Goal: Task Accomplishment & Management: Complete application form

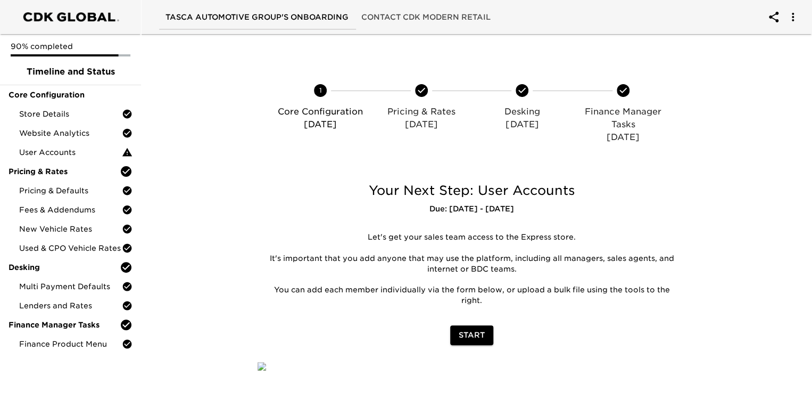
click at [476, 336] on span "Start" at bounding box center [472, 334] width 26 height 13
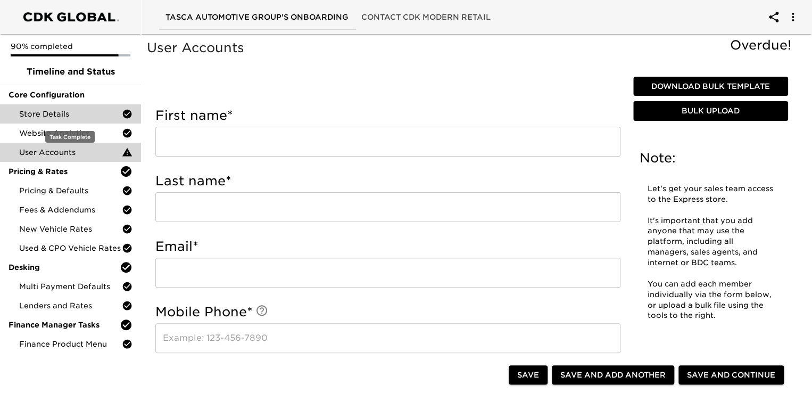
click at [51, 110] on span "Store Details" at bounding box center [70, 114] width 103 height 11
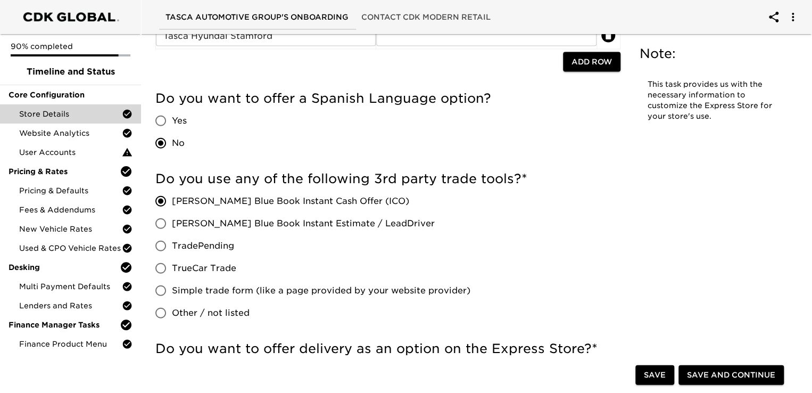
scroll to position [1170, 0]
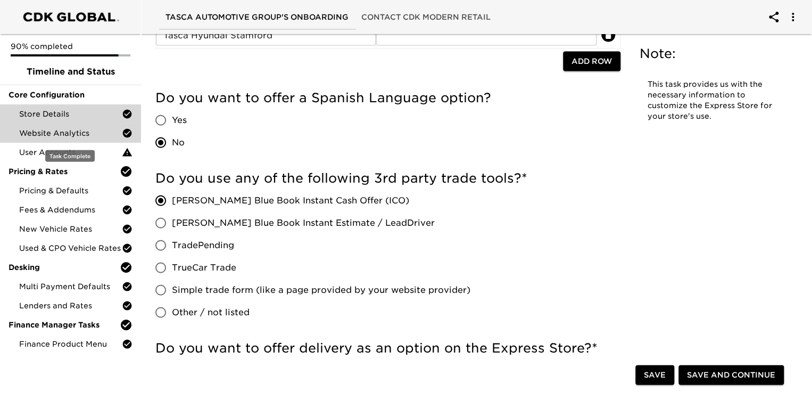
click at [70, 135] on span "Website Analytics" at bounding box center [70, 133] width 103 height 11
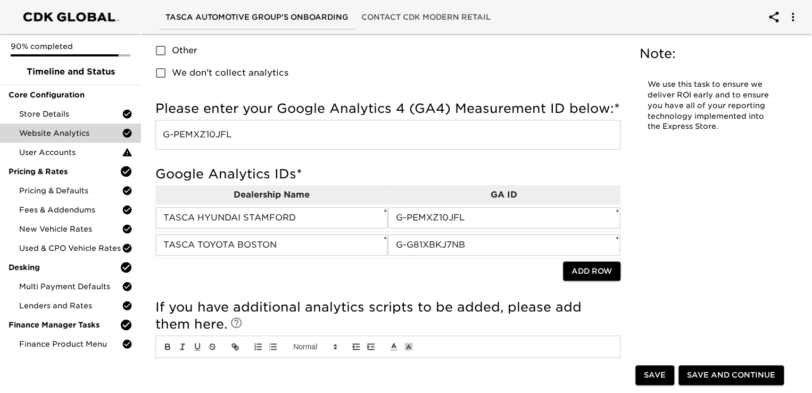
scroll to position [160, 0]
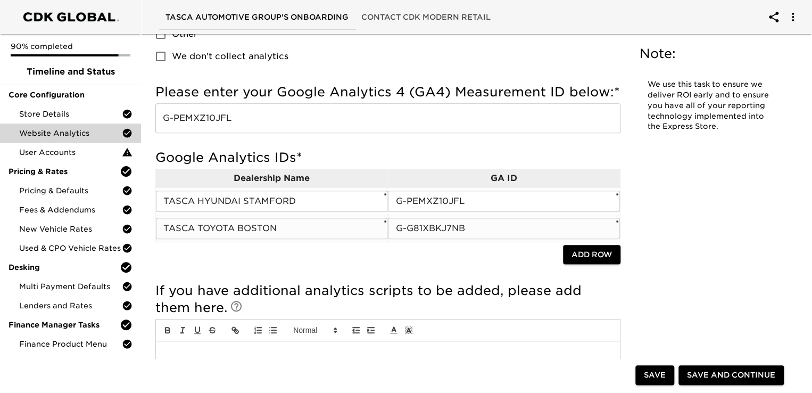
click at [316, 227] on input "TASCA TOYOTA BOSTON" at bounding box center [271, 228] width 231 height 21
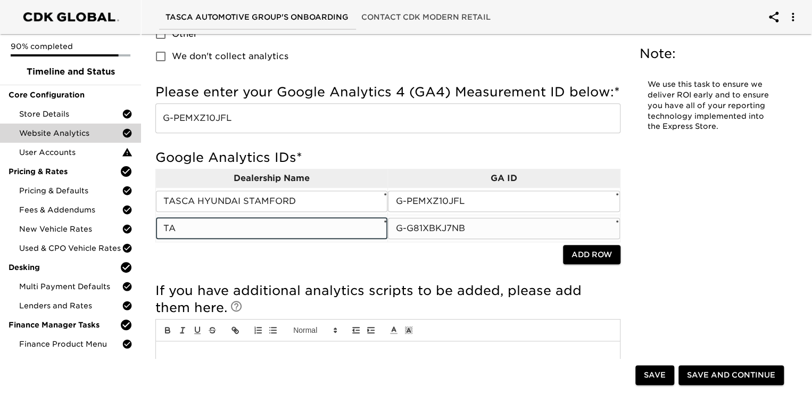
type input "T"
click at [506, 228] on input "G-G81XBKJ7NB" at bounding box center [503, 228] width 231 height 21
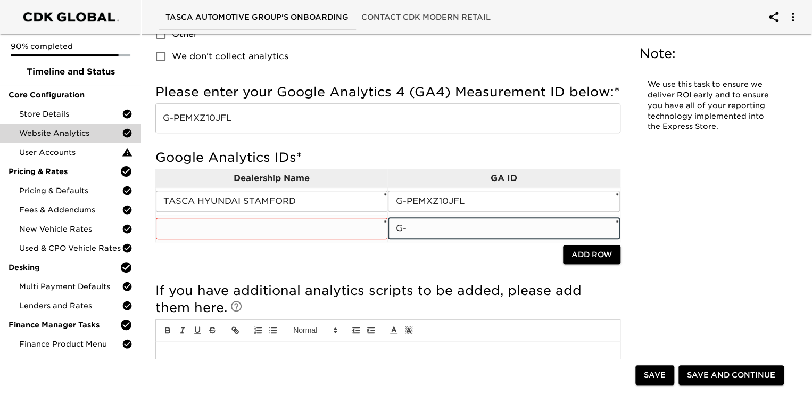
type input "G"
click at [198, 231] on input "text" at bounding box center [271, 228] width 231 height 21
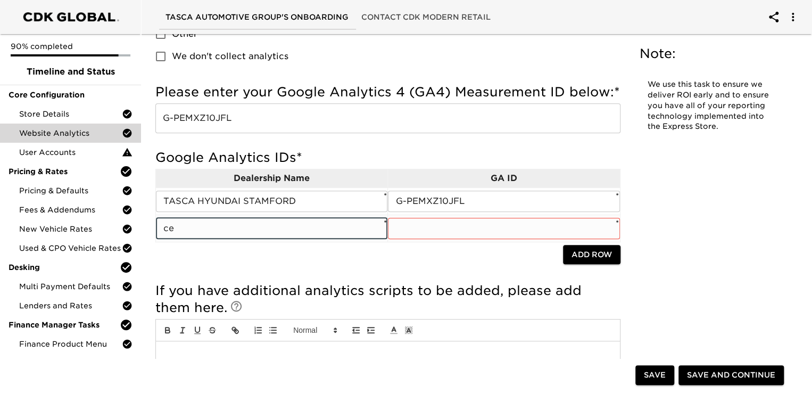
type input "c"
type input "CENTRAL AVE HYUNDAI"
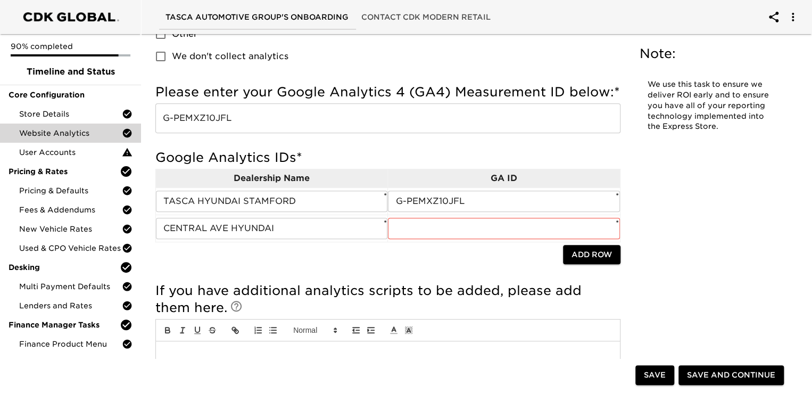
click at [713, 236] on div "Website Analytics - Complete! Note: We use this task to ensure we deliver ROI e…" at bounding box center [472, 153] width 654 height 550
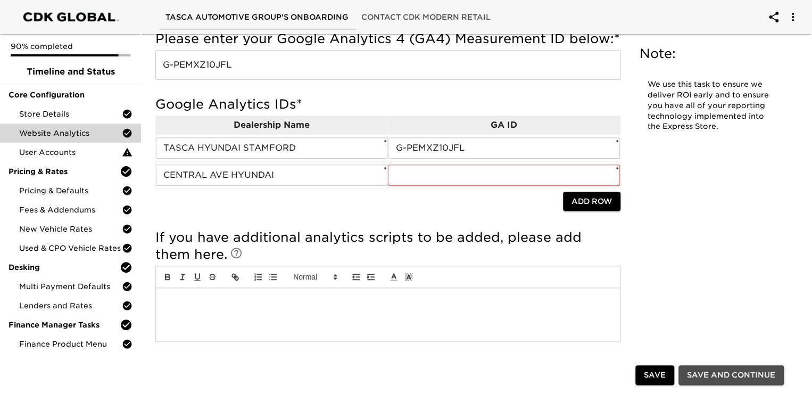
click at [721, 378] on span "Save and Continue" at bounding box center [731, 374] width 88 height 13
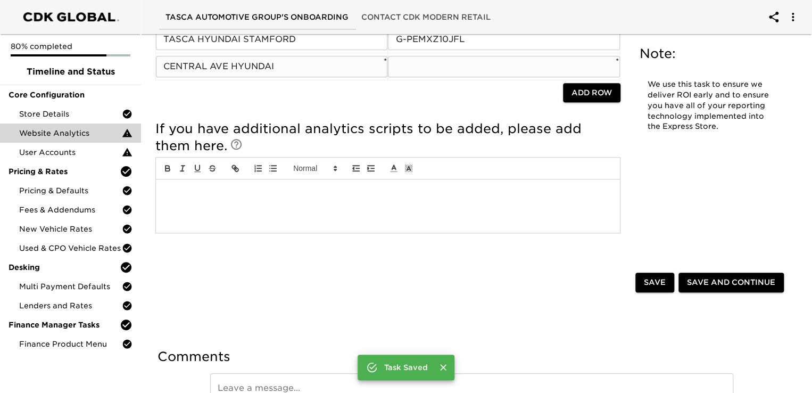
scroll to position [391, 0]
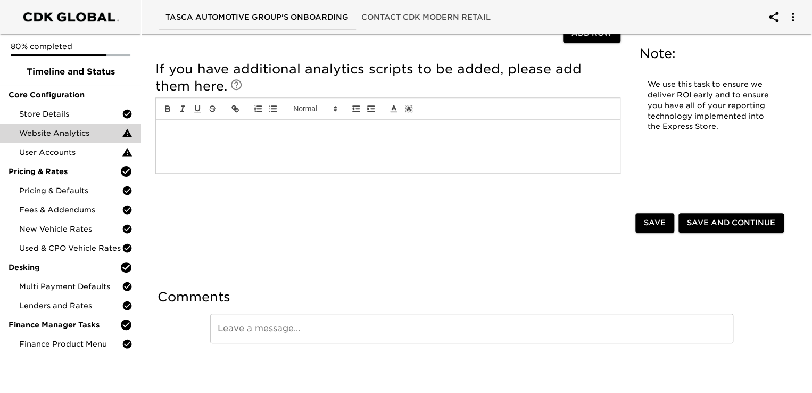
click at [726, 223] on span "Save and Continue" at bounding box center [731, 222] width 88 height 13
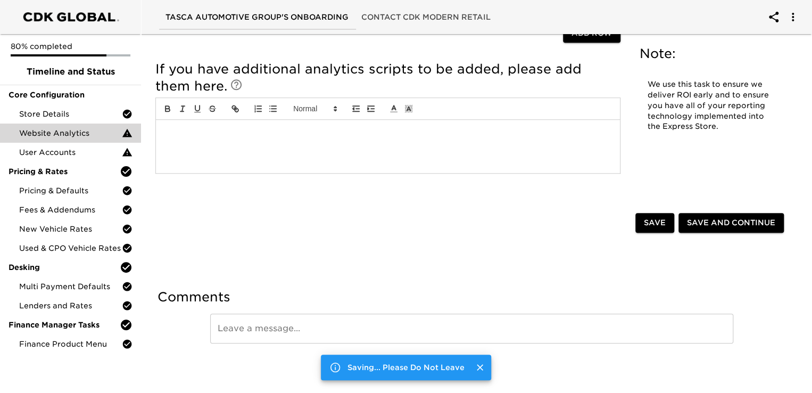
scroll to position [0, 0]
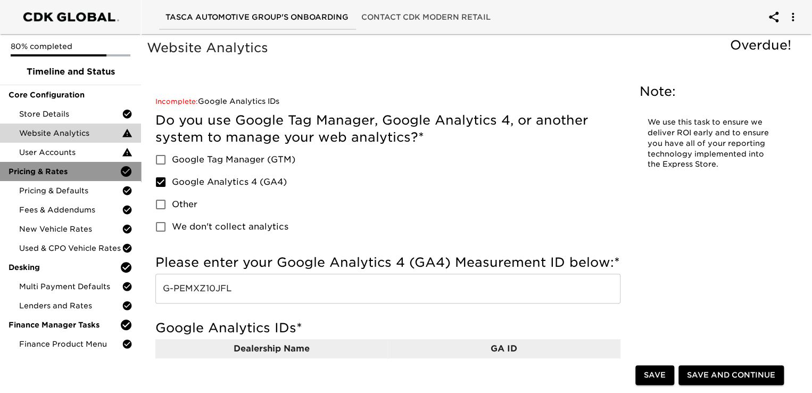
click at [126, 173] on icon at bounding box center [126, 171] width 13 height 13
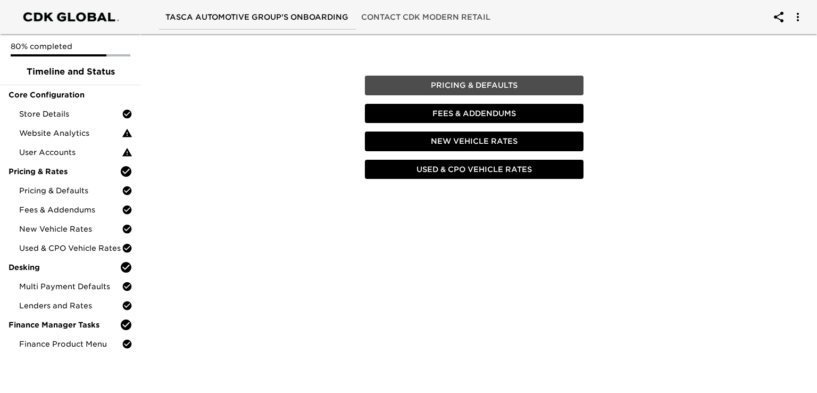
click at [506, 85] on span "Pricing & Defaults" at bounding box center [474, 85] width 210 height 13
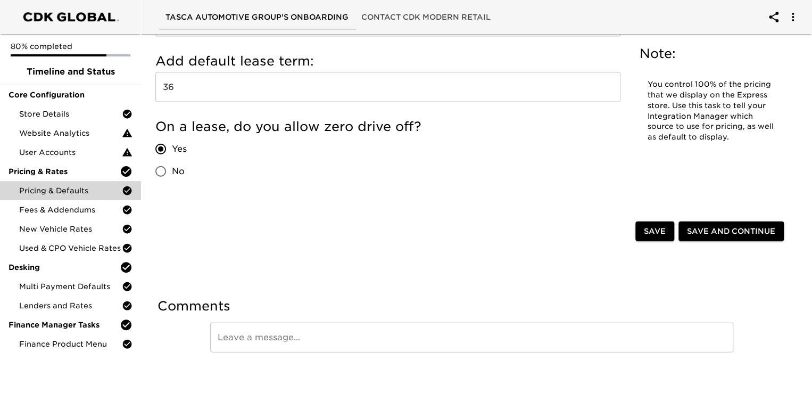
scroll to position [1140, 0]
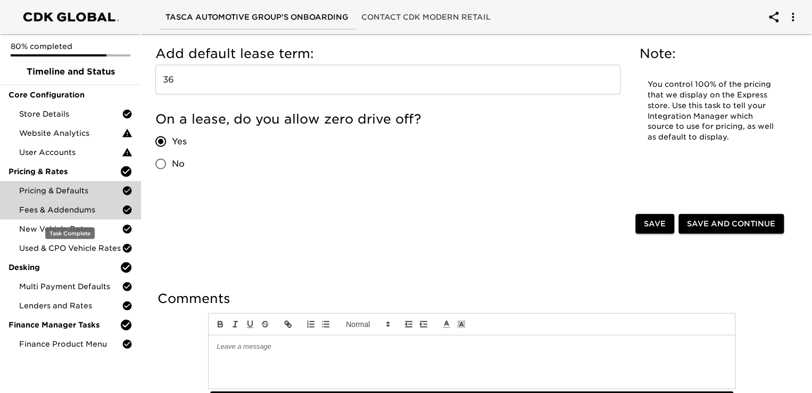
click at [64, 206] on span "Fees & Addendums" at bounding box center [70, 209] width 103 height 11
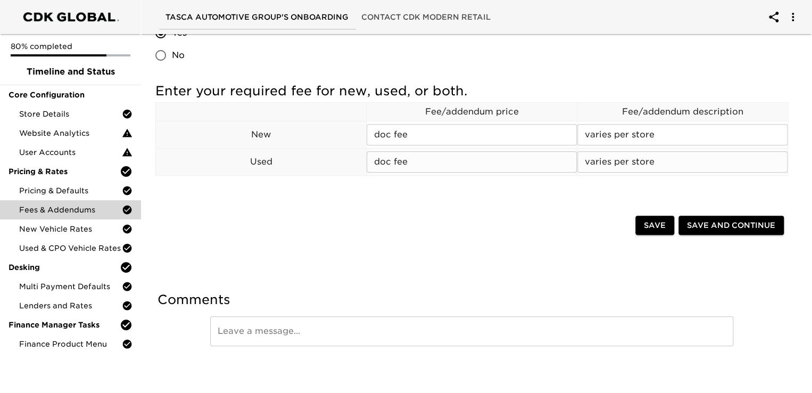
scroll to position [194, 0]
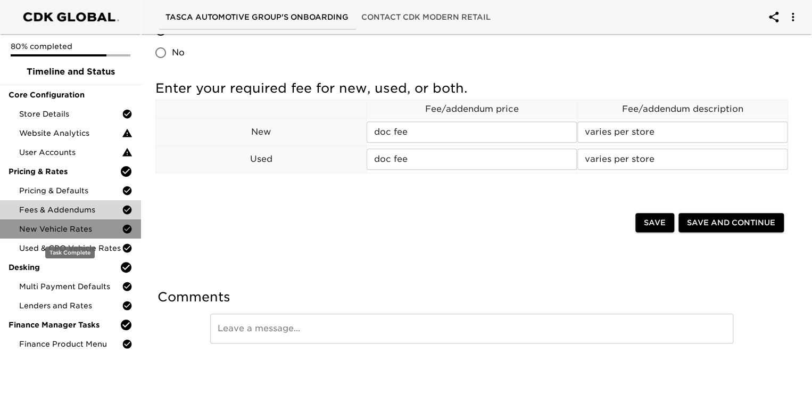
click at [81, 228] on span "New Vehicle Rates" at bounding box center [70, 228] width 103 height 11
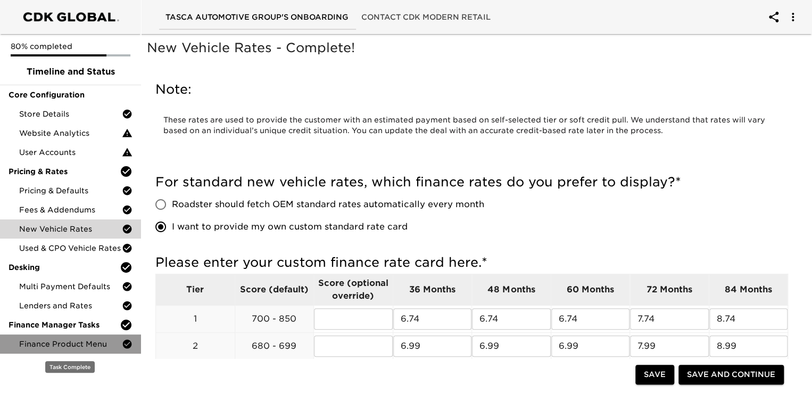
click at [70, 346] on span "Finance Product Menu" at bounding box center [70, 343] width 103 height 11
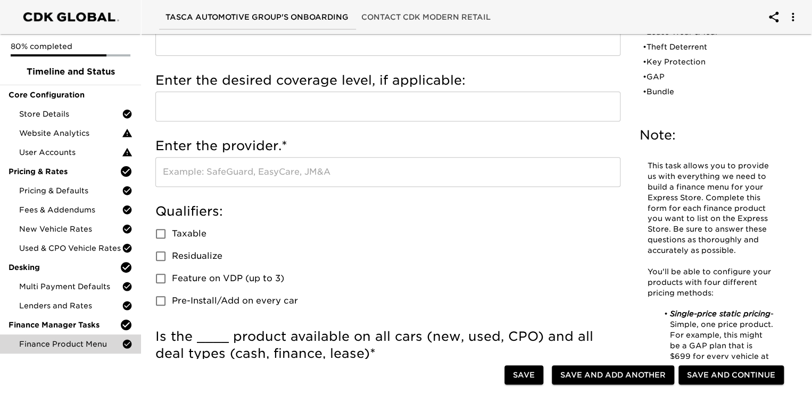
scroll to position [160, 0]
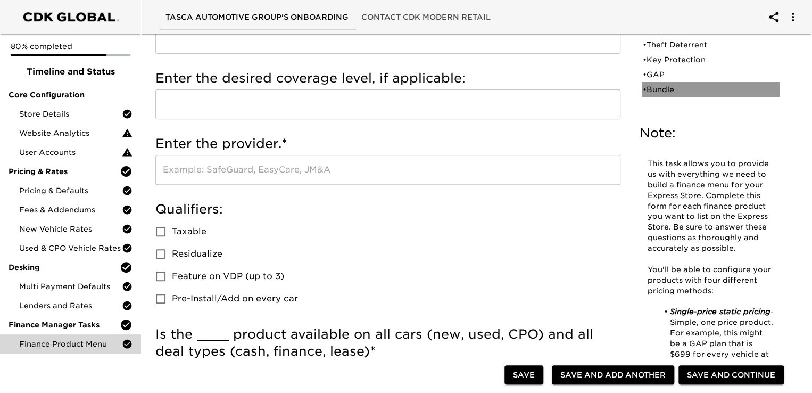
click at [666, 86] on div "• Bundle" at bounding box center [703, 89] width 121 height 11
type input "Bundle"
type input "TRITON 360+ TIRE & WHEEL"
type input "GSFS"
radio input "true"
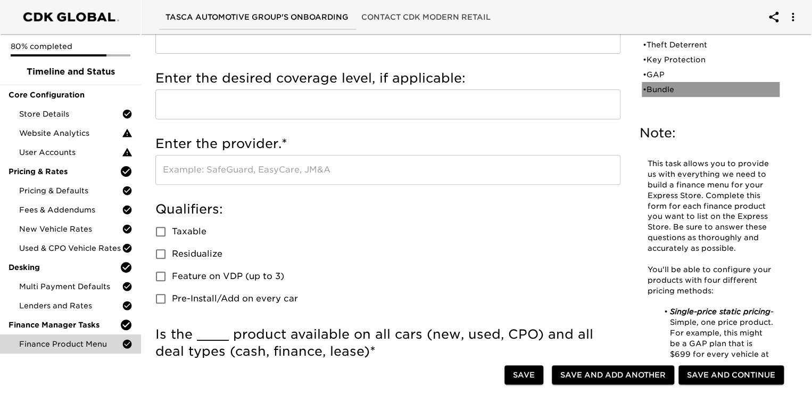
radio input "true"
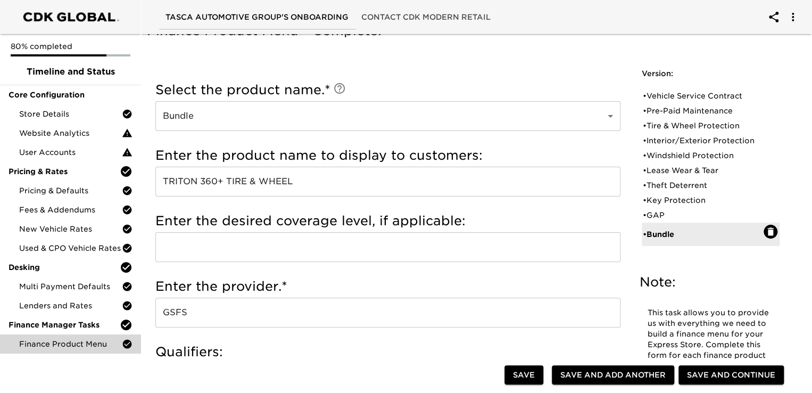
scroll to position [0, 0]
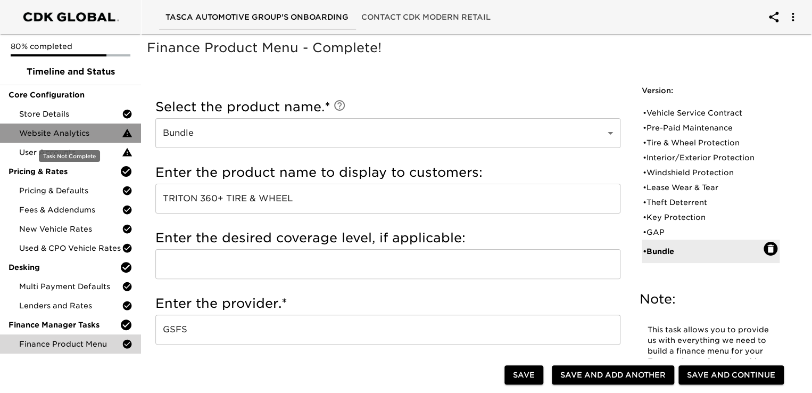
click at [68, 128] on span "Website Analytics" at bounding box center [70, 133] width 103 height 11
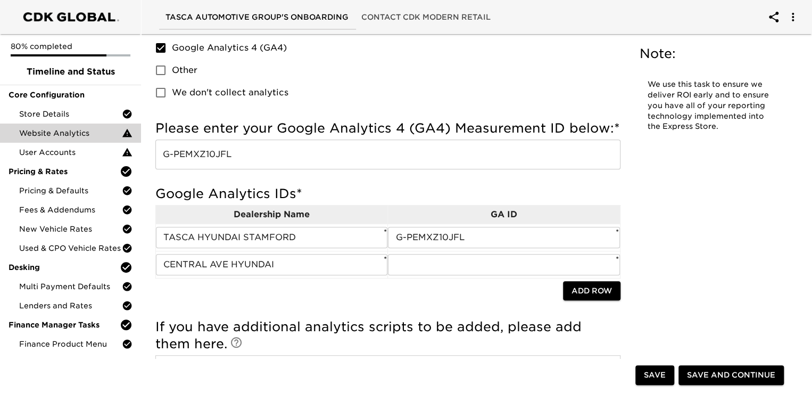
scroll to position [160, 0]
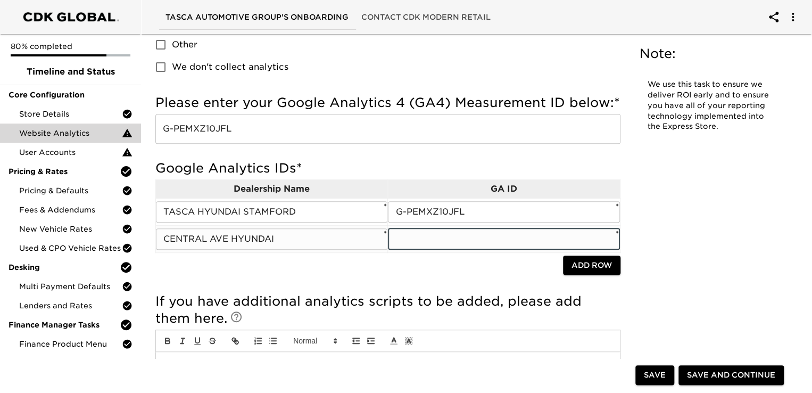
click at [406, 237] on input "text" at bounding box center [503, 238] width 231 height 21
paste input "G-4H0MTX3ZWK"
type input "G-4H0MTX3ZWK"
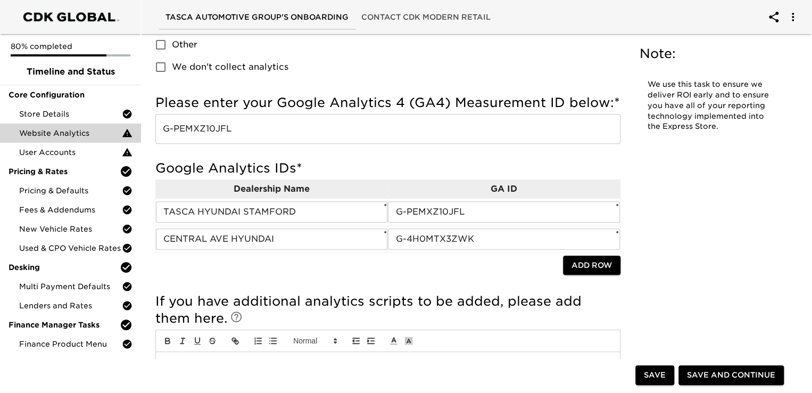
click at [733, 223] on div "Website Analytics Overdue! Note: We use this task to ensure we deliver ROI earl…" at bounding box center [472, 158] width 654 height 561
click at [703, 376] on span "Save and Continue" at bounding box center [731, 374] width 88 height 13
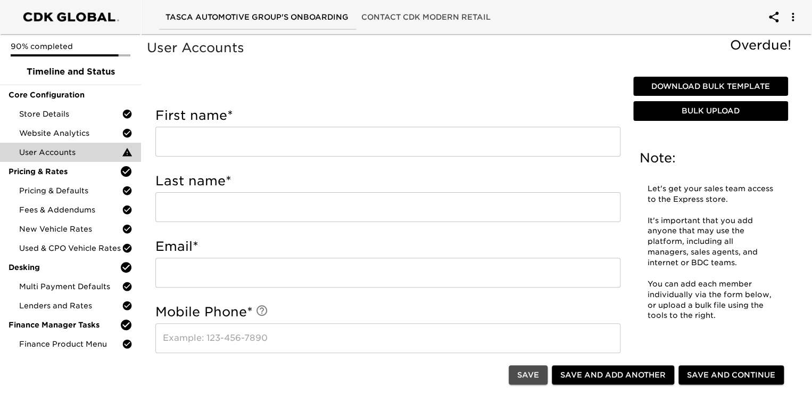
click at [531, 380] on span "Save" at bounding box center [528, 374] width 22 height 13
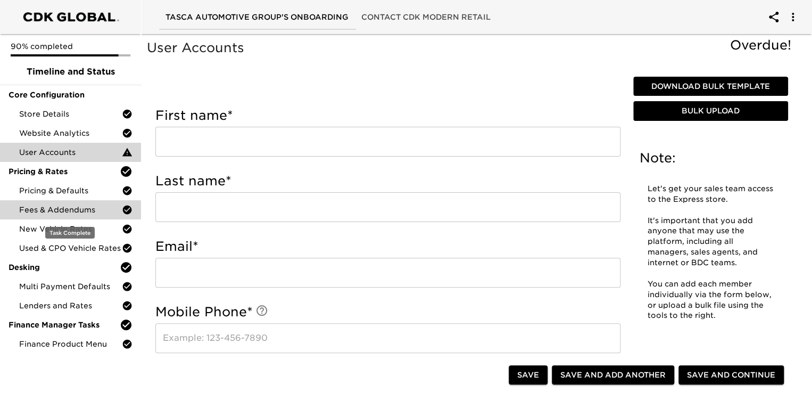
click at [74, 207] on span "Fees & Addendums" at bounding box center [70, 209] width 103 height 11
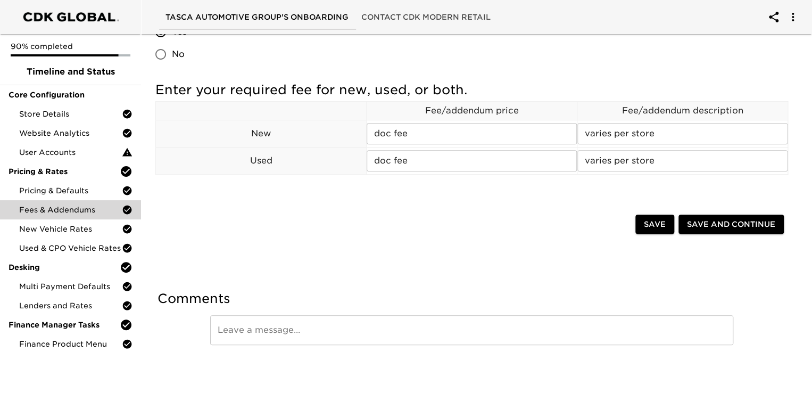
scroll to position [194, 0]
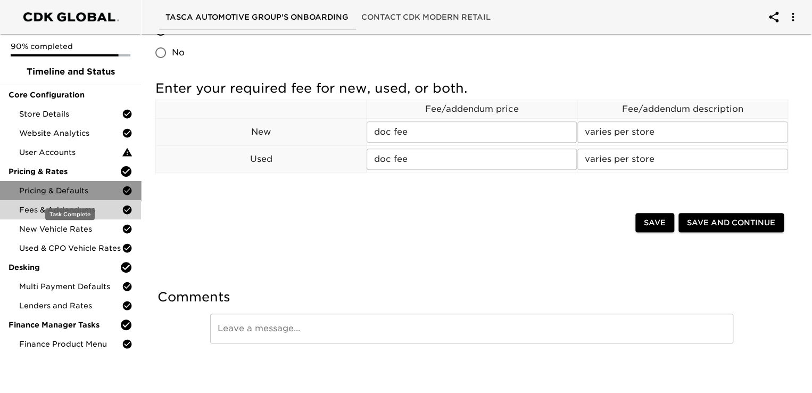
click at [40, 192] on span "Pricing & Defaults" at bounding box center [70, 190] width 103 height 11
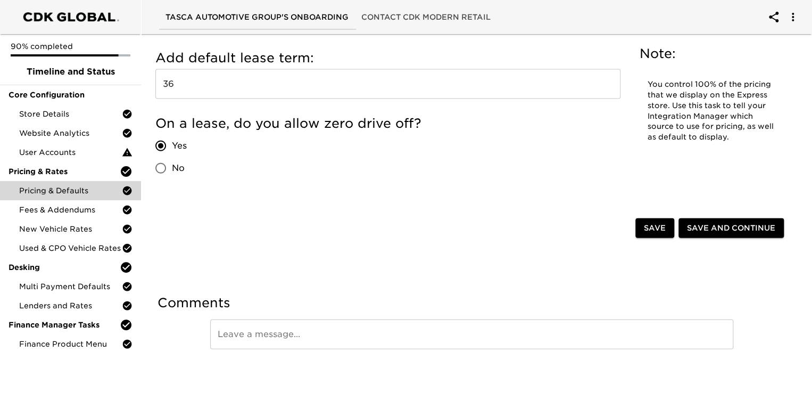
scroll to position [1140, 0]
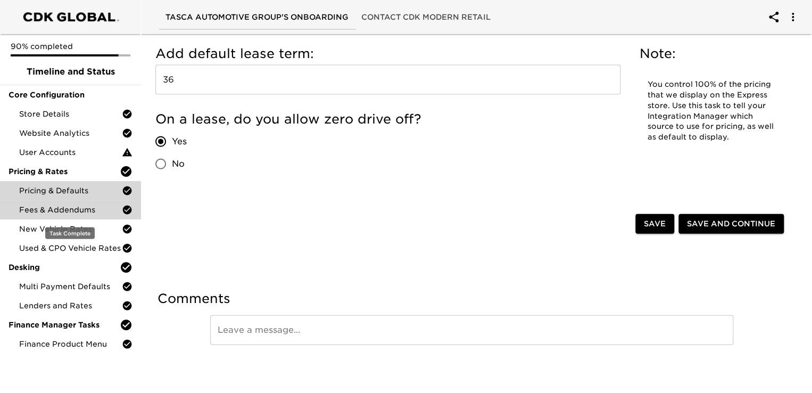
click at [56, 210] on span "Fees & Addendums" at bounding box center [70, 209] width 103 height 11
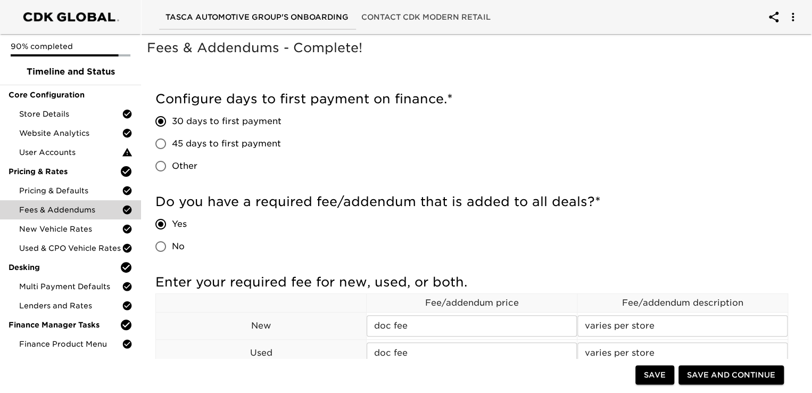
scroll to position [160, 0]
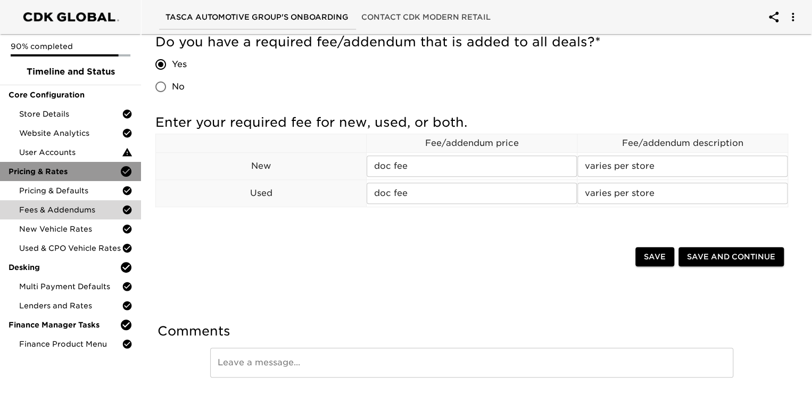
click at [59, 172] on span "Pricing & Rates" at bounding box center [64, 171] width 111 height 11
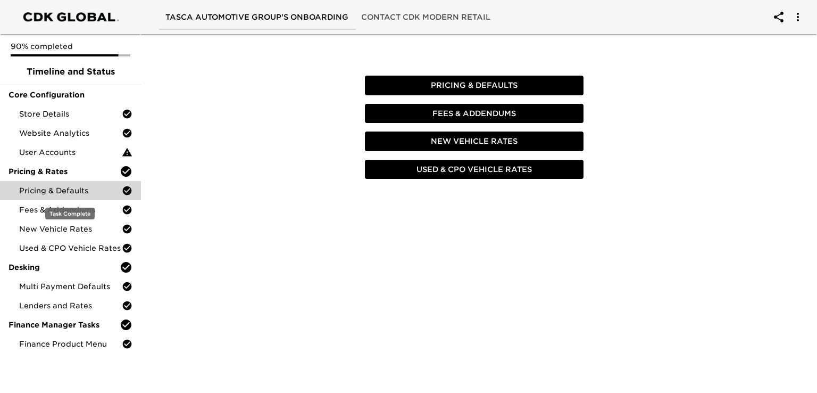
click at [59, 194] on span "Pricing & Defaults" at bounding box center [70, 190] width 103 height 11
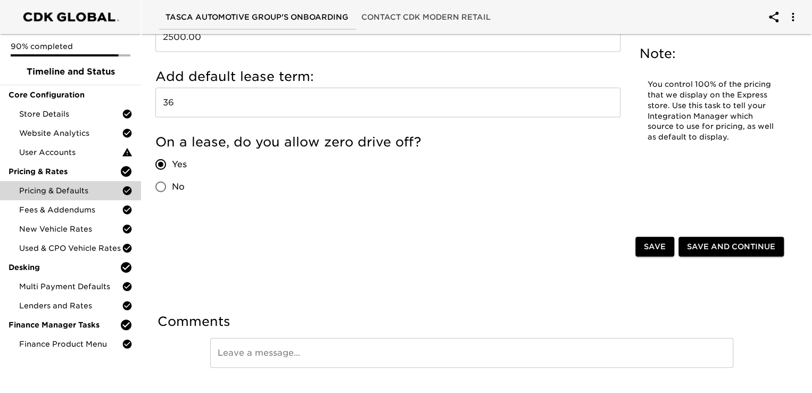
scroll to position [1140, 0]
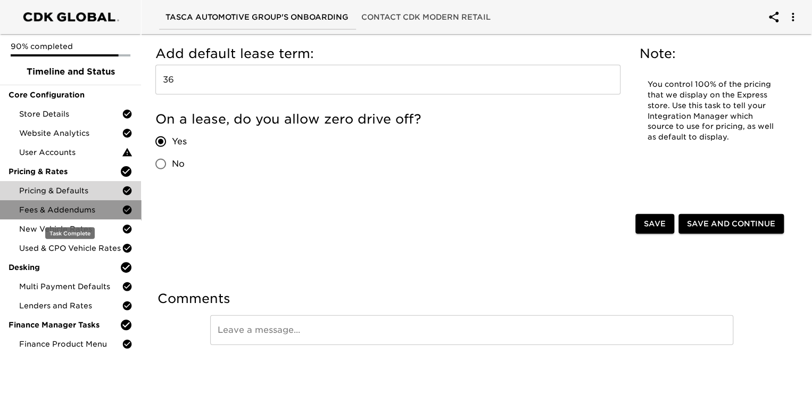
click at [45, 204] on span "Fees & Addendums" at bounding box center [70, 209] width 103 height 11
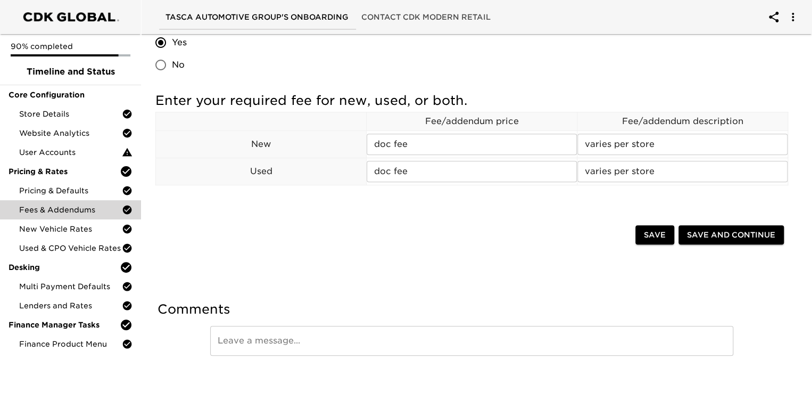
scroll to position [194, 0]
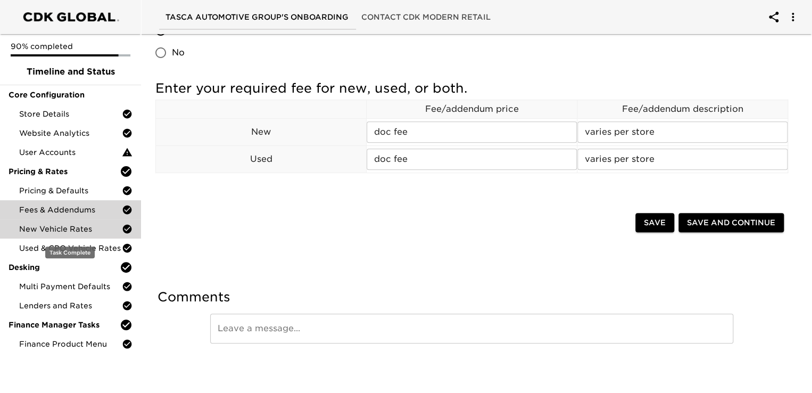
click at [55, 228] on span "New Vehicle Rates" at bounding box center [70, 228] width 103 height 11
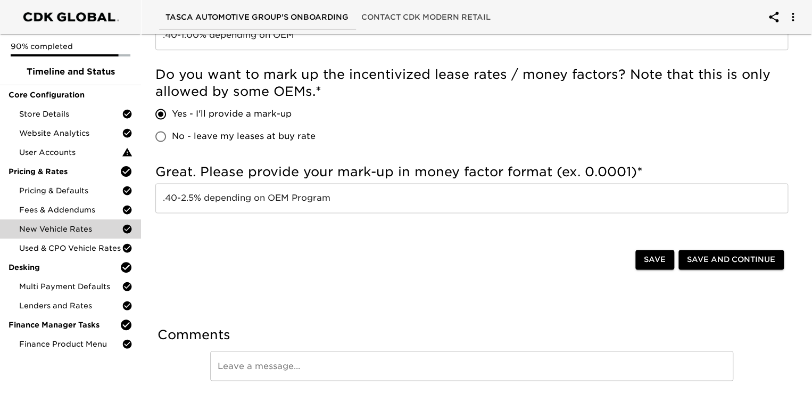
scroll to position [723, 0]
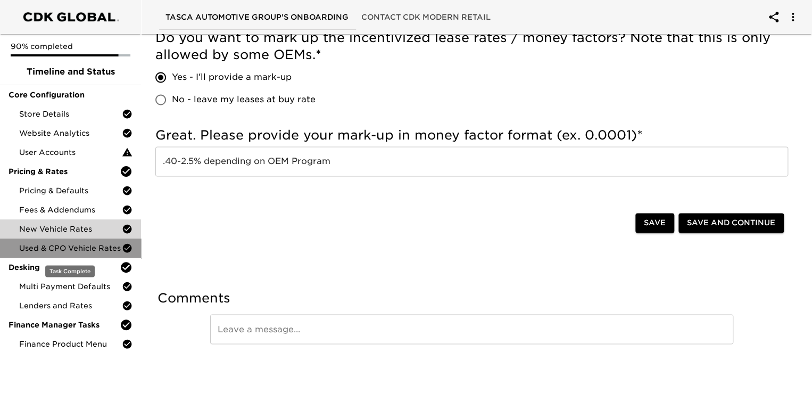
click at [91, 247] on span "Used & CPO Vehicle Rates" at bounding box center [70, 248] width 103 height 11
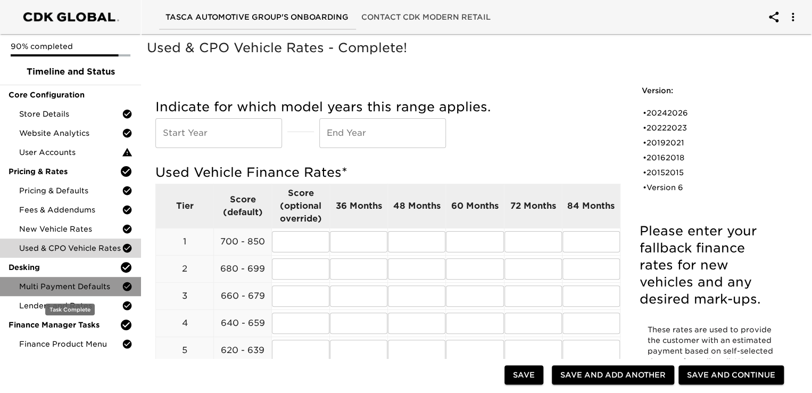
click at [70, 286] on span "Multi Payment Defaults" at bounding box center [70, 286] width 103 height 11
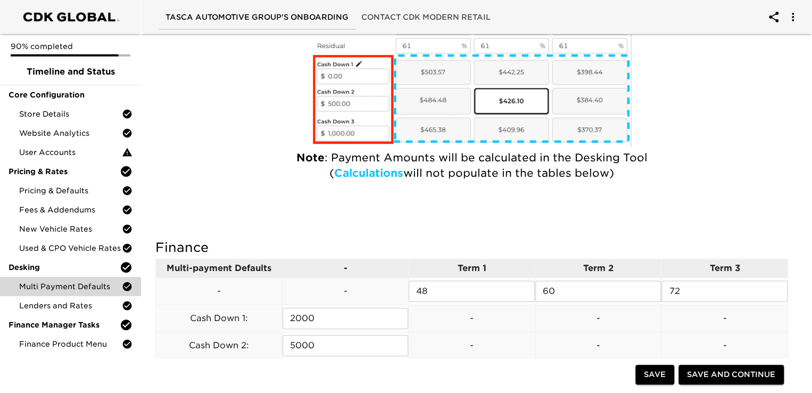
scroll to position [213, 0]
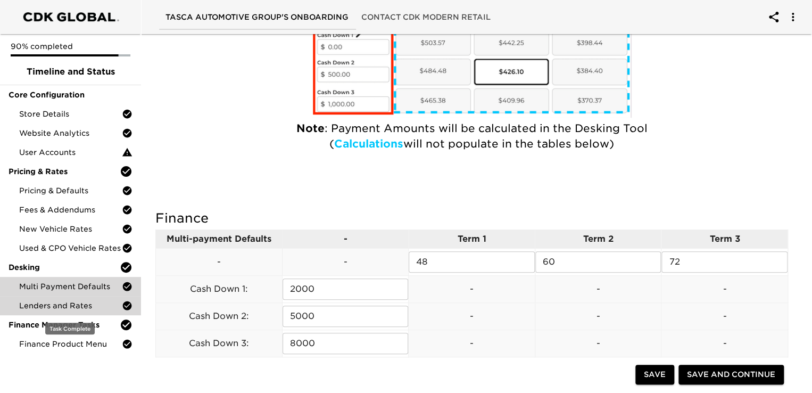
click at [88, 304] on span "Lenders and Rates" at bounding box center [70, 305] width 103 height 11
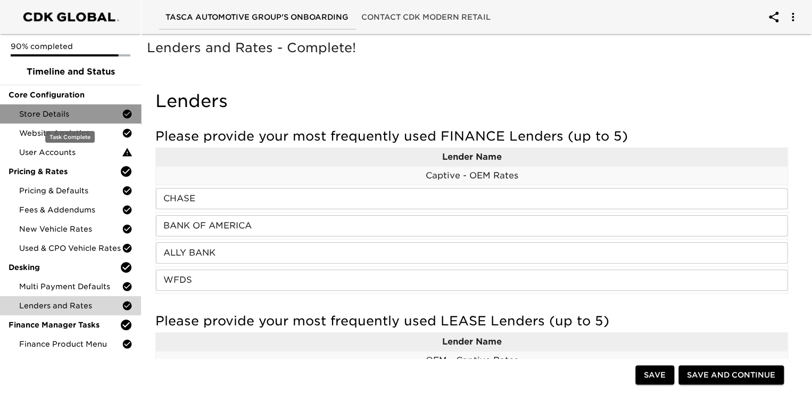
click at [53, 116] on span "Store Details" at bounding box center [70, 114] width 103 height 11
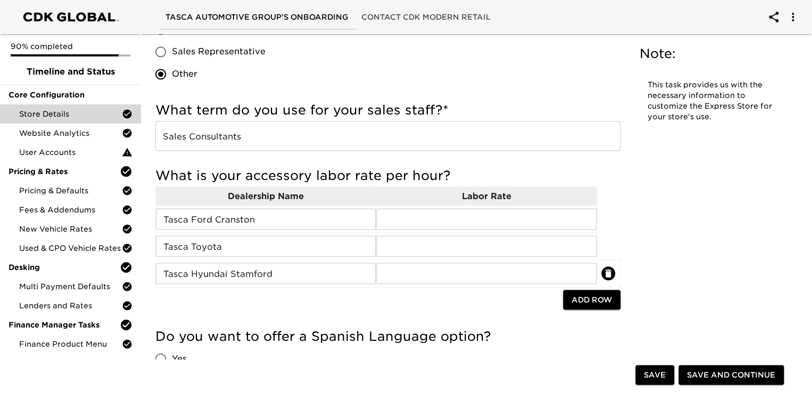
scroll to position [957, 0]
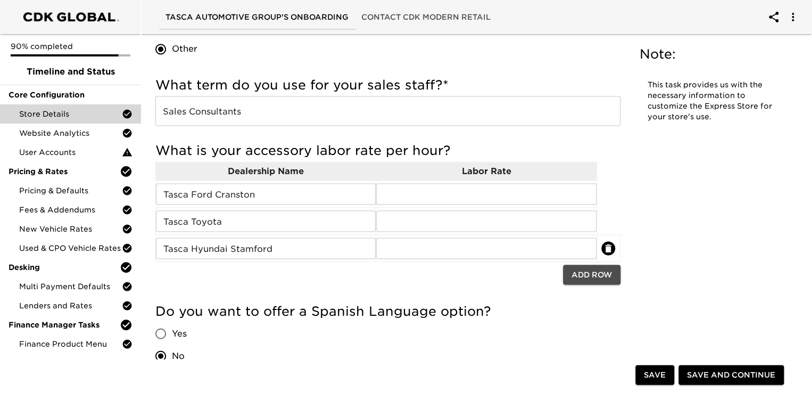
click at [585, 270] on span "Add Row" at bounding box center [591, 274] width 40 height 13
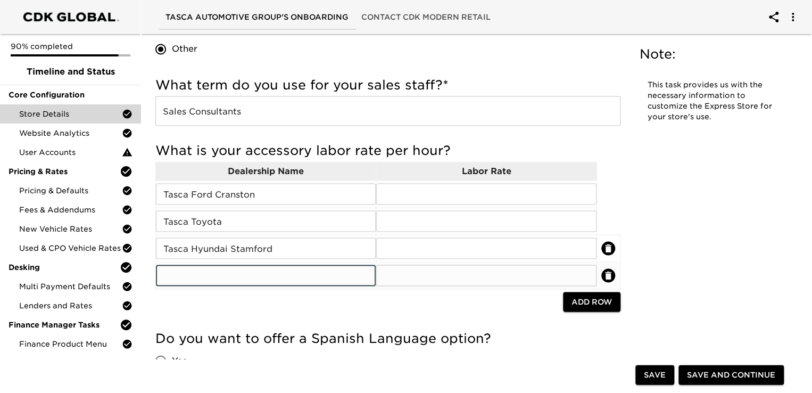
click at [198, 270] on input "text" at bounding box center [266, 274] width 220 height 21
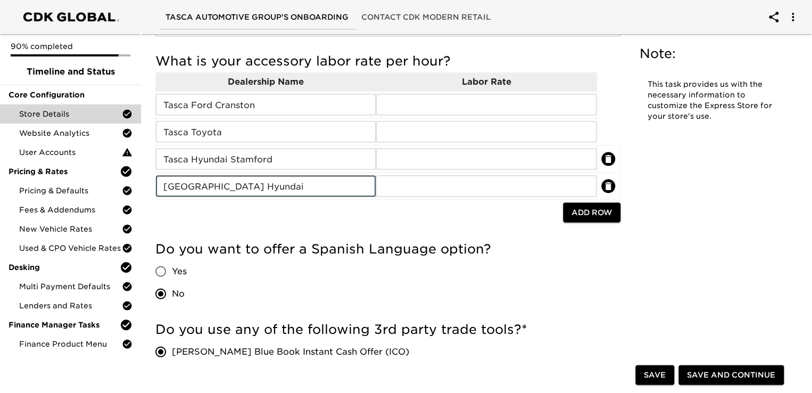
scroll to position [1117, 0]
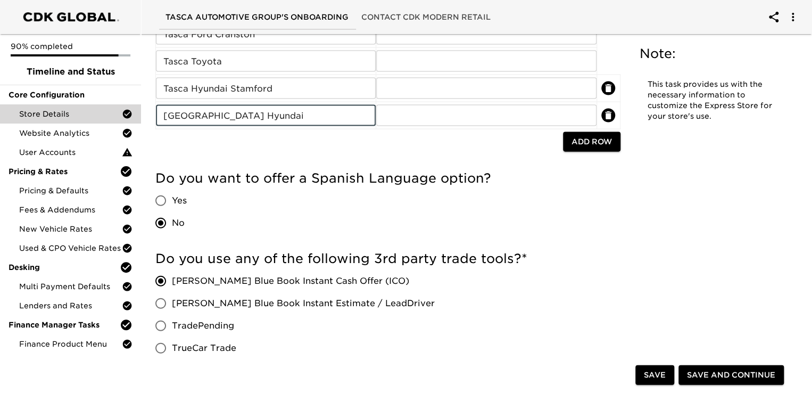
type input "[GEOGRAPHIC_DATA] Hyundai"
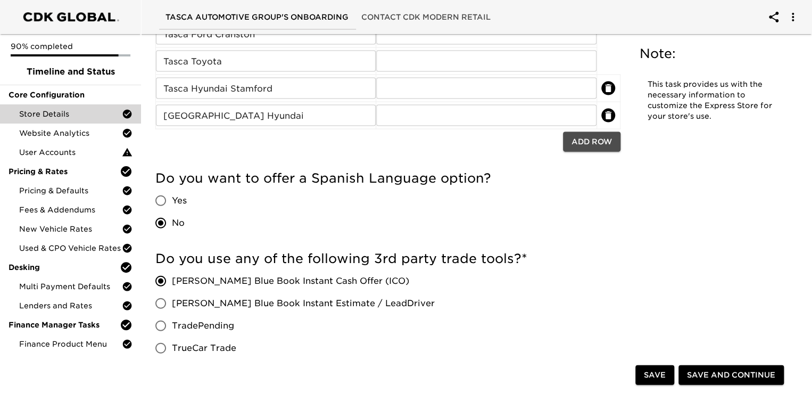
click at [593, 138] on span "Add Row" at bounding box center [591, 141] width 40 height 13
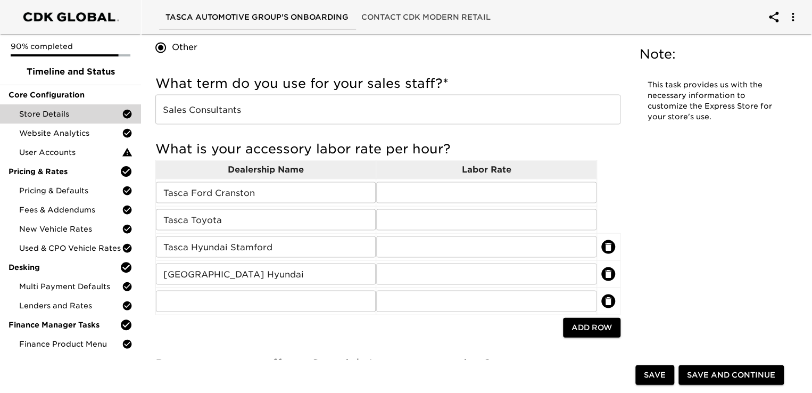
scroll to position [985, 0]
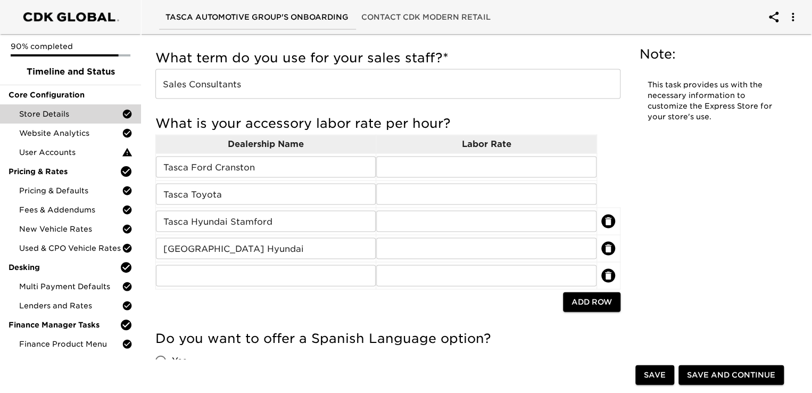
click at [172, 273] on input "text" at bounding box center [266, 274] width 220 height 21
type input "t"
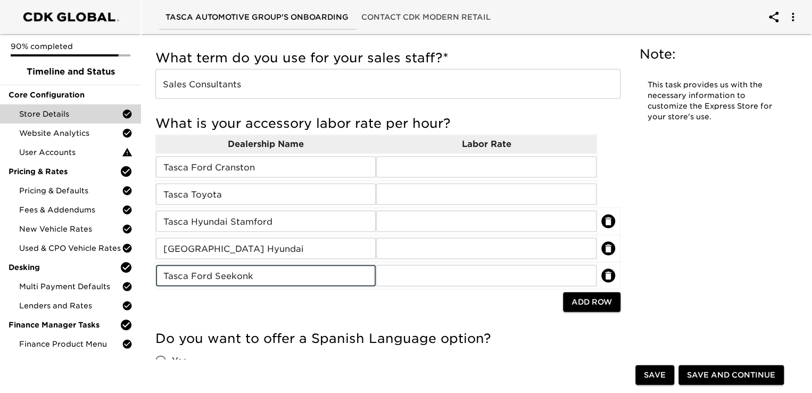
type input "Tasca Ford Seekonk"
click at [589, 299] on span "Add Row" at bounding box center [591, 301] width 40 height 13
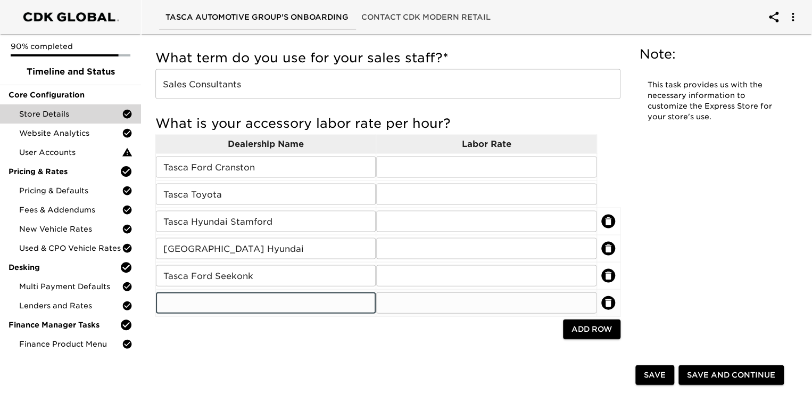
click at [180, 298] on input "text" at bounding box center [266, 301] width 220 height 21
type input "tasca Mazda Seekonk"
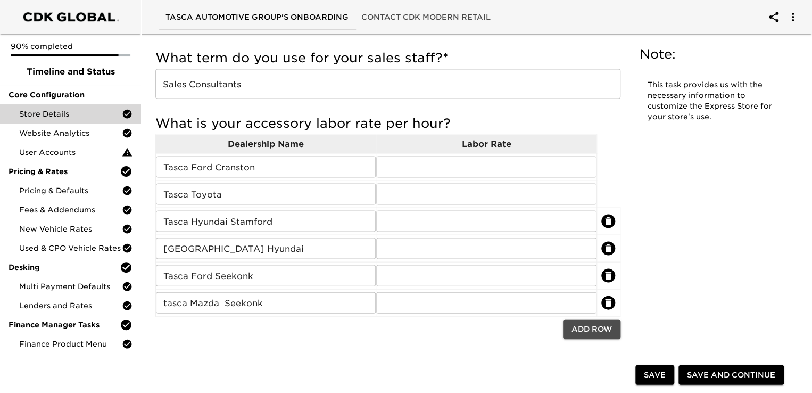
click at [594, 330] on span "Add Row" at bounding box center [591, 328] width 40 height 13
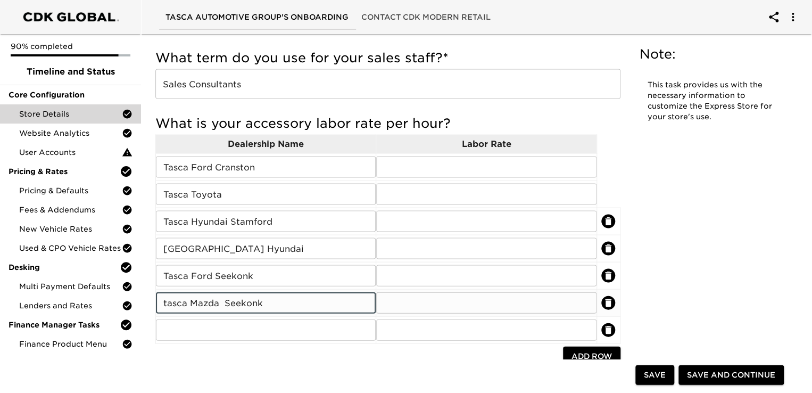
click at [166, 301] on input "tasca Mazda Seekonk" at bounding box center [266, 301] width 220 height 21
type input "Tasca Mazda Seekonk"
click at [180, 327] on input "text" at bounding box center [266, 329] width 220 height 21
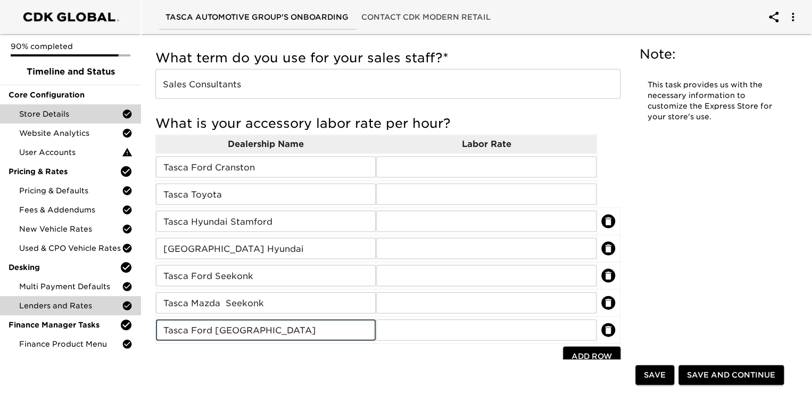
type input "Tasca Ford [GEOGRAPHIC_DATA]"
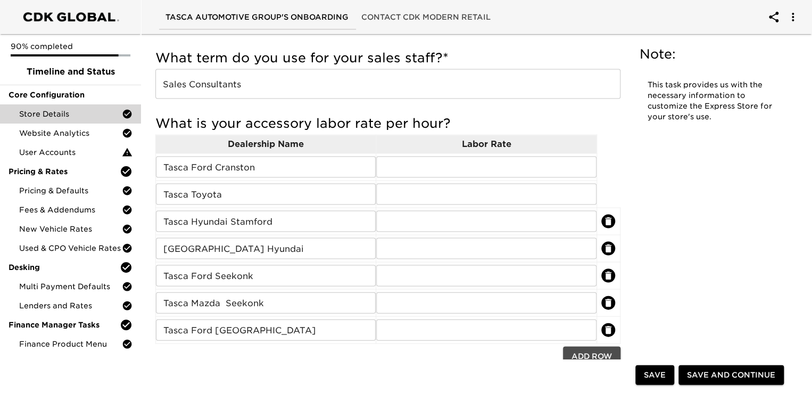
click at [579, 351] on span "Add Row" at bounding box center [591, 355] width 40 height 13
click at [579, 351] on input "text" at bounding box center [486, 356] width 220 height 21
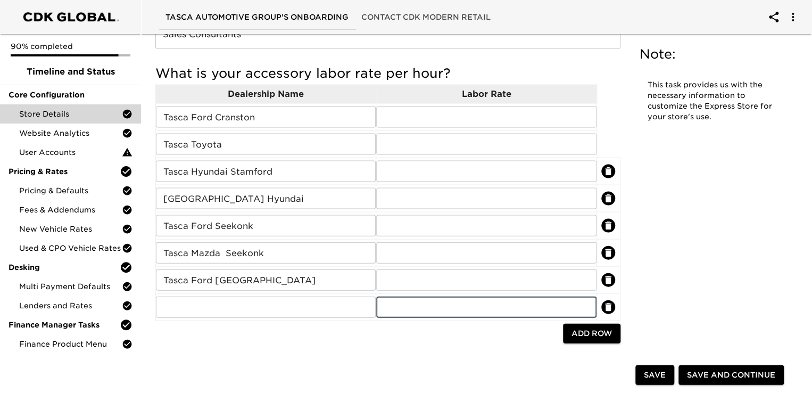
scroll to position [1091, 0]
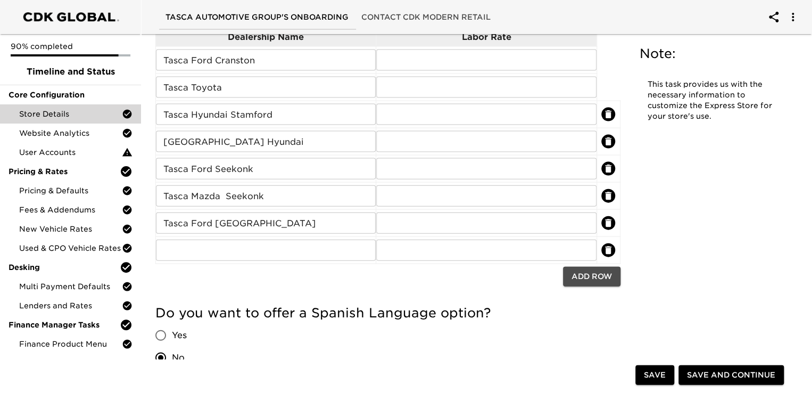
click at [579, 274] on span "Add Row" at bounding box center [591, 276] width 40 height 13
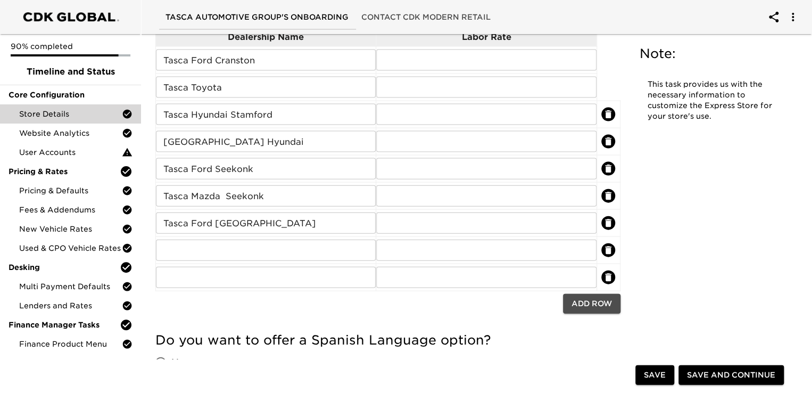
click at [589, 301] on span "Add Row" at bounding box center [591, 303] width 40 height 13
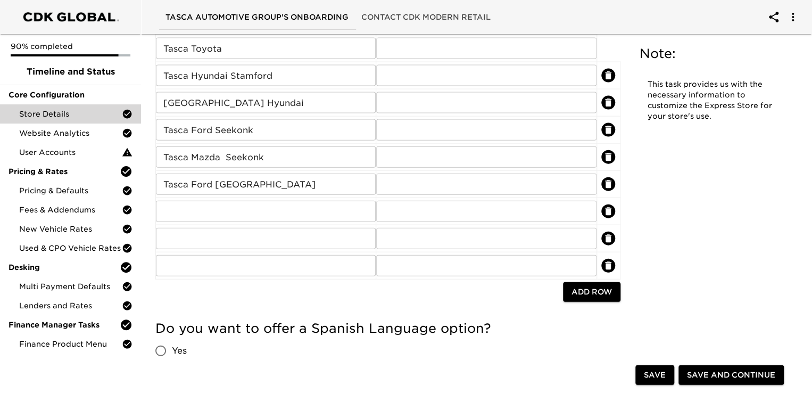
scroll to position [1197, 0]
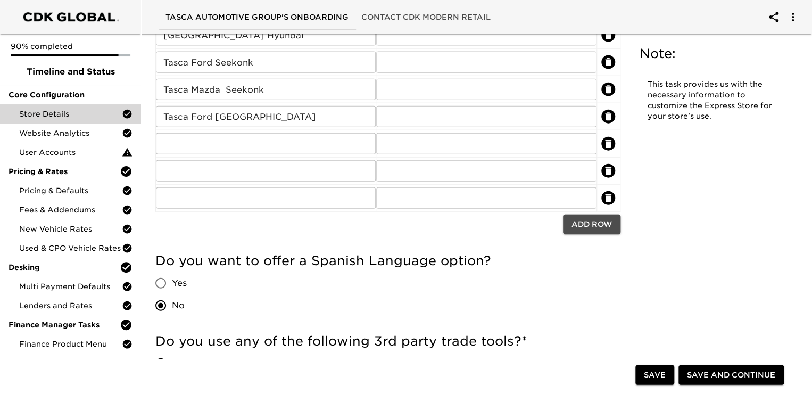
click at [589, 227] on span "Add Row" at bounding box center [591, 224] width 40 height 13
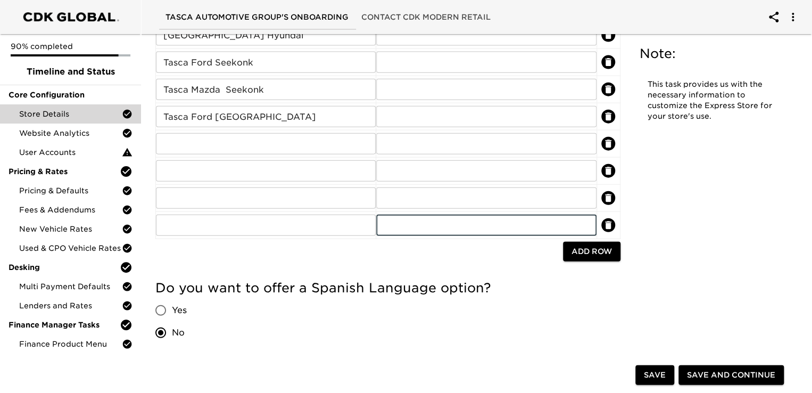
click at [589, 227] on input "text" at bounding box center [486, 224] width 220 height 21
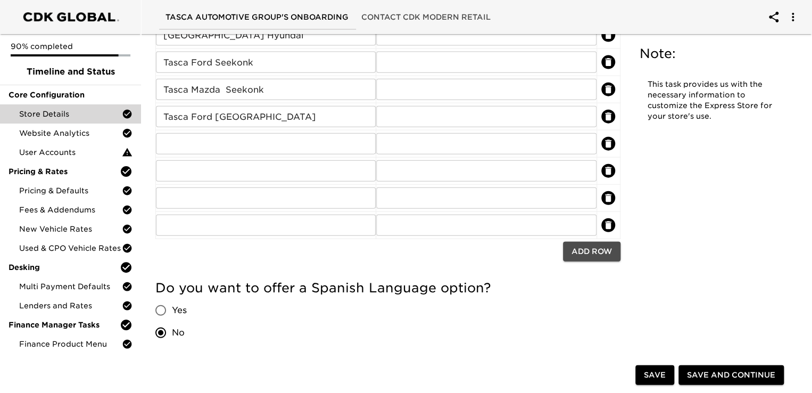
click at [583, 245] on span "Add Row" at bounding box center [591, 251] width 40 height 13
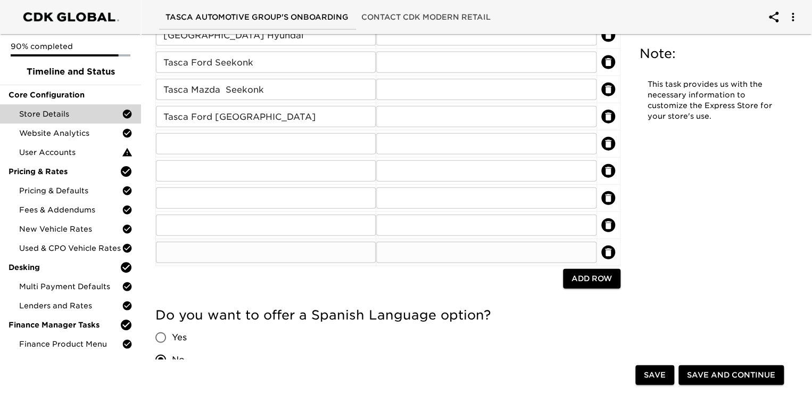
click at [588, 254] on input "text" at bounding box center [486, 251] width 220 height 21
click at [593, 261] on td "​" at bounding box center [486, 252] width 220 height 27
click at [594, 273] on span "Add Row" at bounding box center [591, 278] width 40 height 13
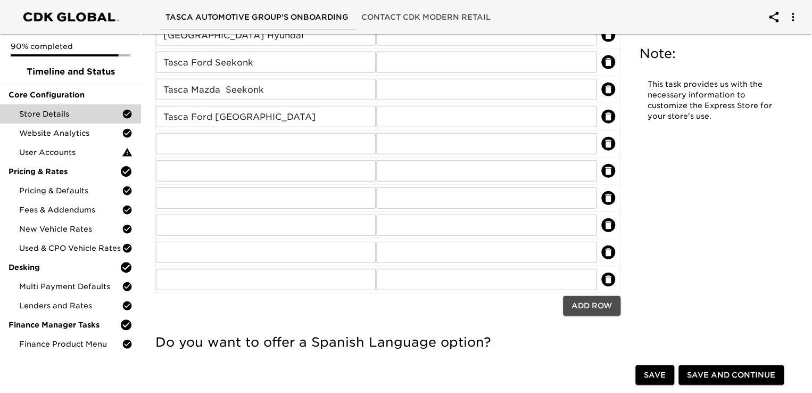
click at [592, 309] on span "Add Row" at bounding box center [591, 305] width 40 height 13
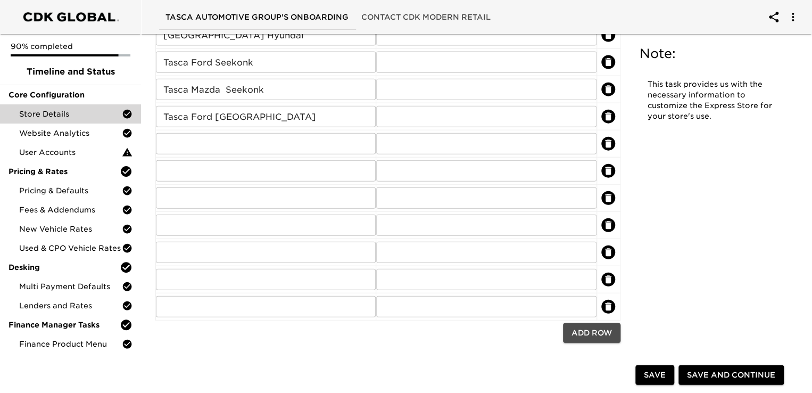
click at [577, 332] on span "Add Row" at bounding box center [591, 332] width 40 height 13
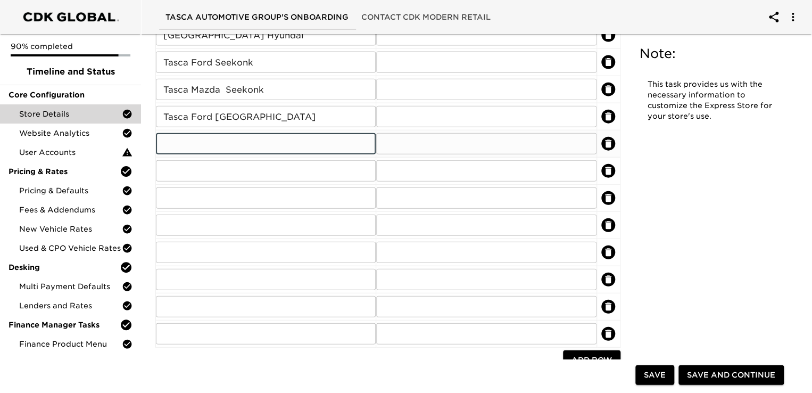
click at [178, 139] on input "text" at bounding box center [266, 143] width 220 height 21
type input "Tasca Chevrolet Woonsocket"
click at [166, 169] on input "text" at bounding box center [266, 170] width 220 height 21
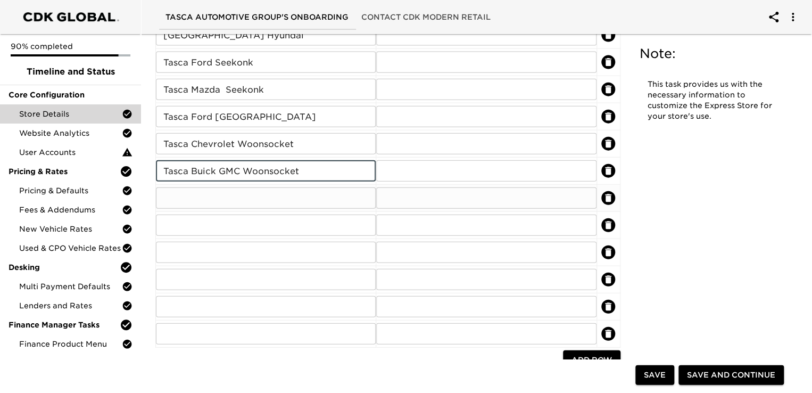
type input "Tasca Buick GMC Woonsocket"
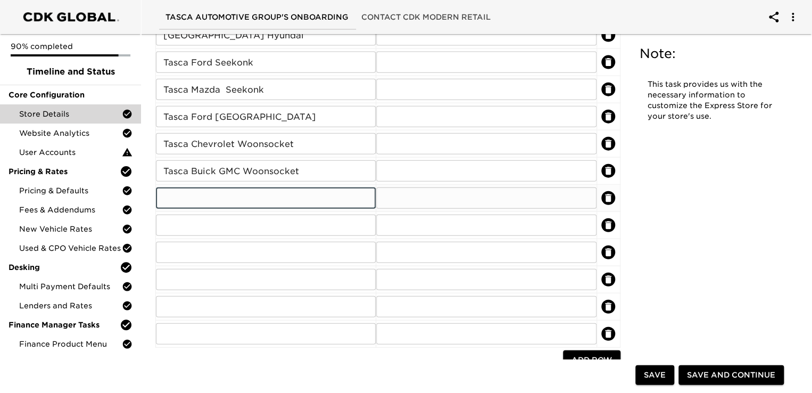
click at [194, 193] on input "text" at bounding box center [266, 197] width 220 height 21
click at [177, 198] on input "text" at bounding box center [266, 197] width 220 height 21
type input "Tasca CDJR [PERSON_NAME]"
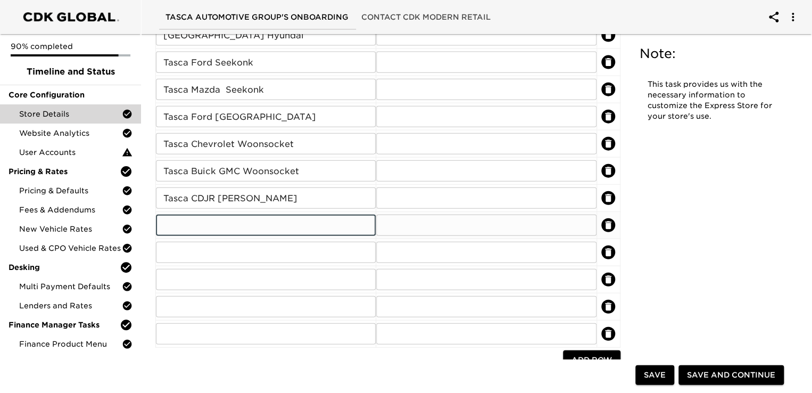
click at [189, 215] on input "text" at bounding box center [266, 224] width 220 height 21
type input "Tasca [PERSON_NAME]"
click at [194, 252] on input "text" at bounding box center [266, 251] width 220 height 21
click at [167, 246] on input "text" at bounding box center [266, 251] width 220 height 21
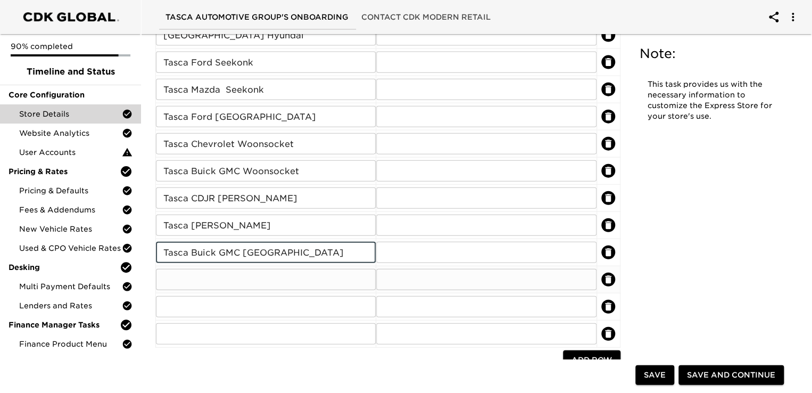
type input "Tasca Buick GMC [GEOGRAPHIC_DATA]"
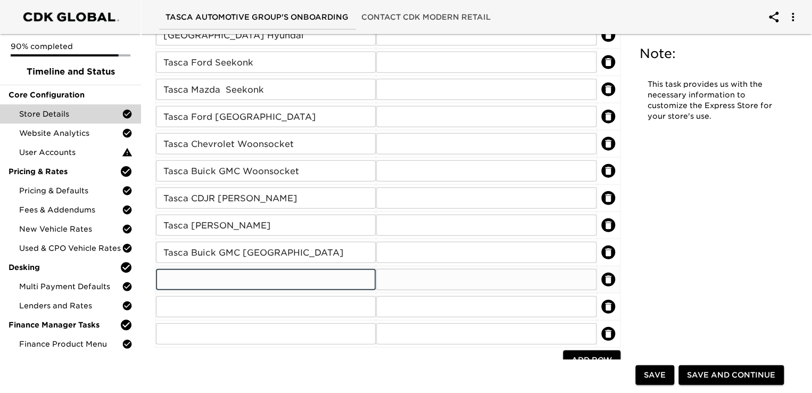
click at [166, 278] on input "text" at bounding box center [266, 279] width 220 height 21
click at [180, 277] on input "text" at bounding box center [266, 279] width 220 height 21
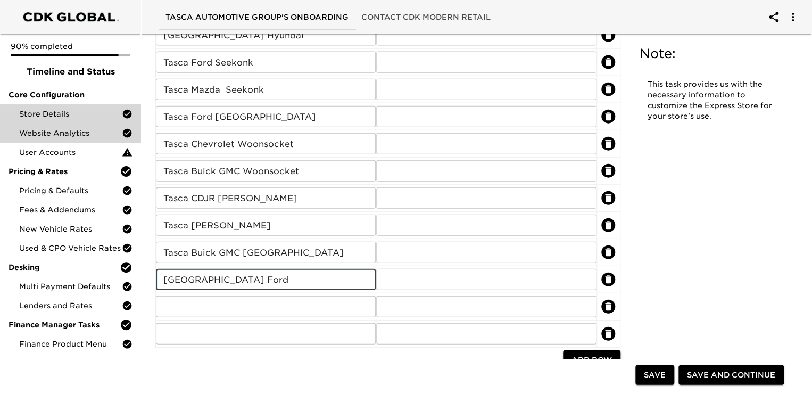
type input "[GEOGRAPHIC_DATA] Ford"
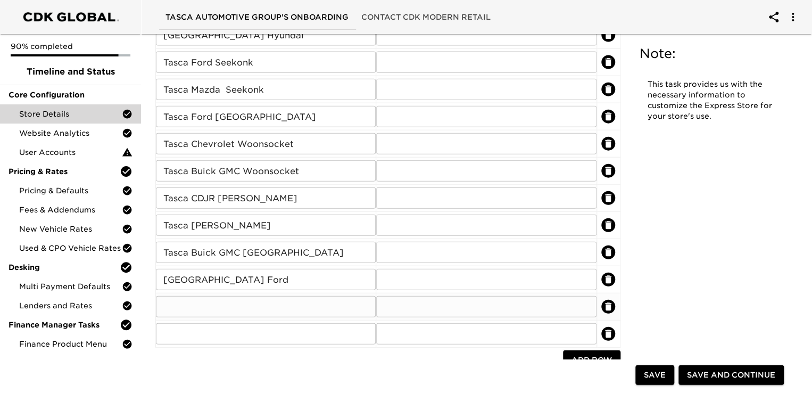
click at [182, 313] on input "text" at bounding box center [266, 306] width 220 height 21
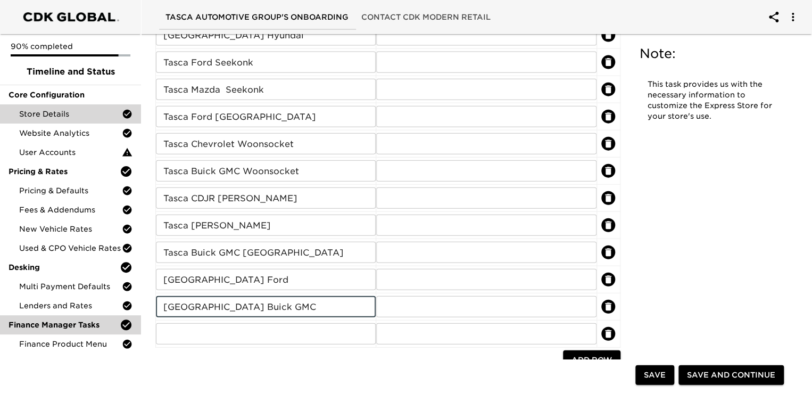
type input "[GEOGRAPHIC_DATA] Buick GMC"
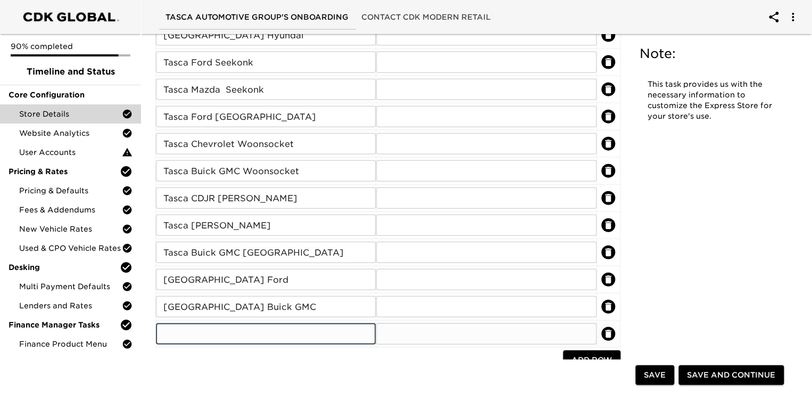
click at [164, 331] on input "text" at bounding box center [266, 333] width 220 height 21
click at [244, 331] on input "Tasca Chevrolet wheeling" at bounding box center [266, 333] width 220 height 21
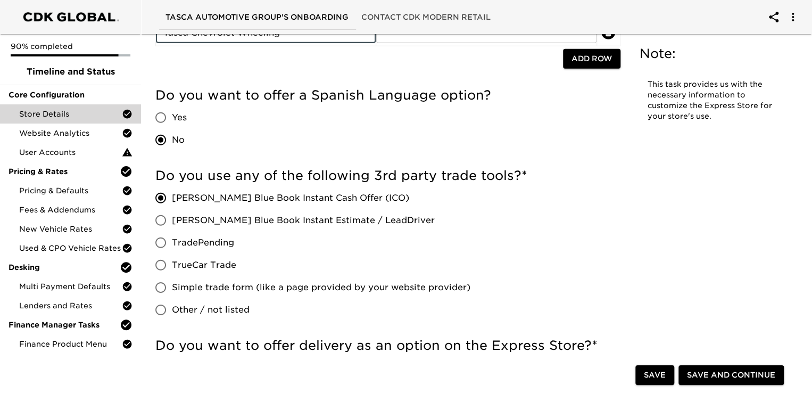
scroll to position [1516, 0]
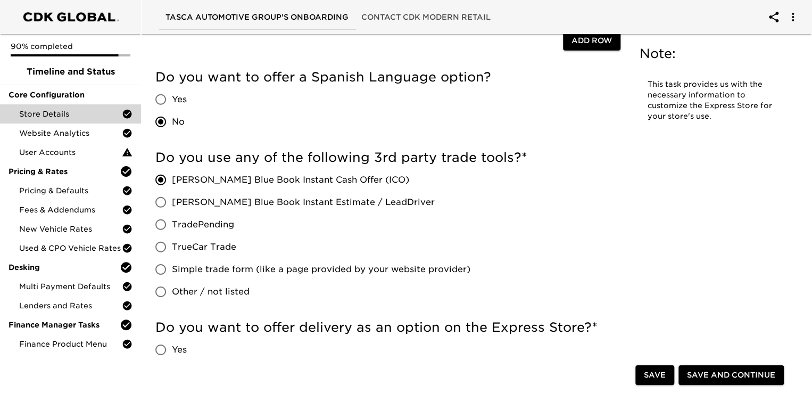
type input "Tasca Chevrolet Wheeling"
click at [594, 42] on span "Add Row" at bounding box center [591, 40] width 40 height 13
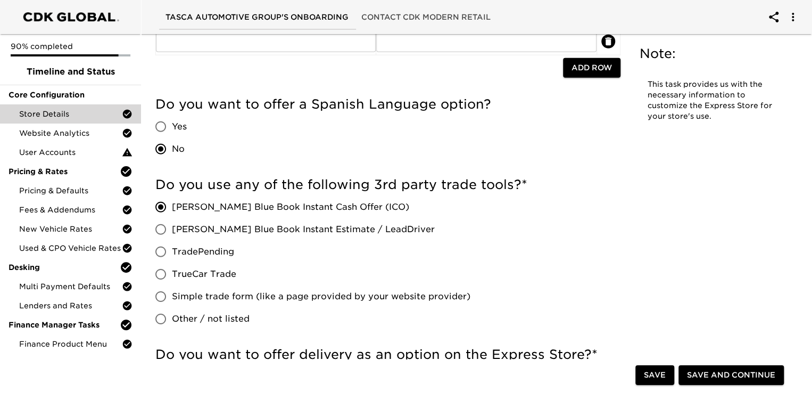
scroll to position [1543, 0]
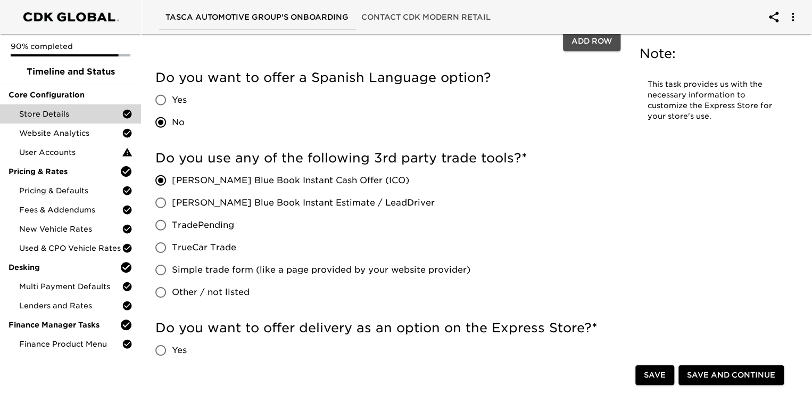
click at [594, 42] on span "Add Row" at bounding box center [591, 41] width 40 height 13
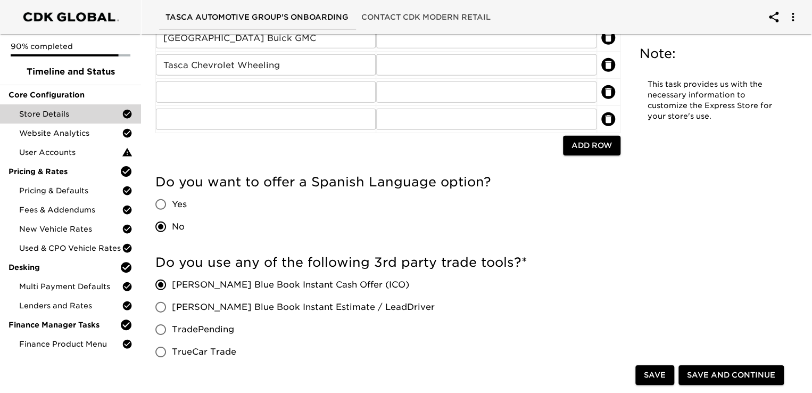
scroll to position [1464, 0]
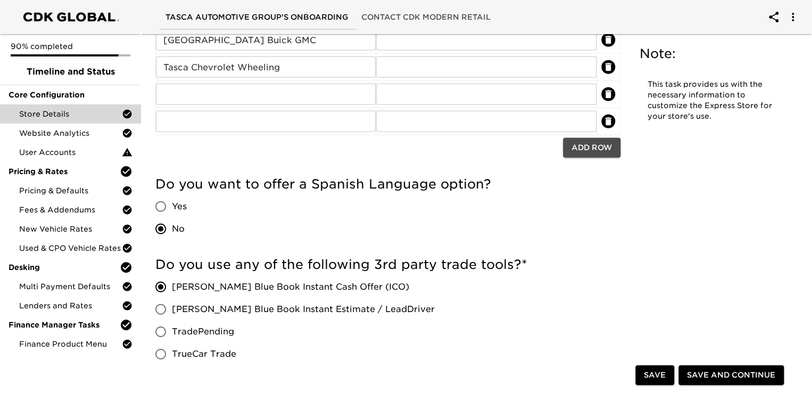
click at [594, 144] on span "Add Row" at bounding box center [591, 147] width 40 height 13
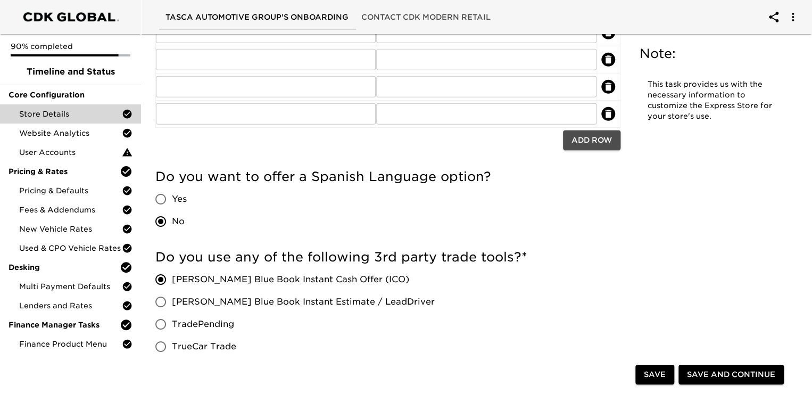
click at [594, 144] on span "Add Row" at bounding box center [591, 140] width 40 height 13
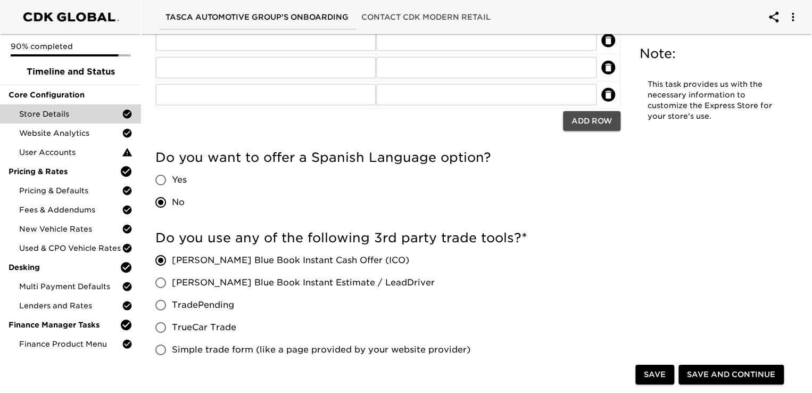
click at [594, 128] on span "Add Row" at bounding box center [591, 120] width 40 height 13
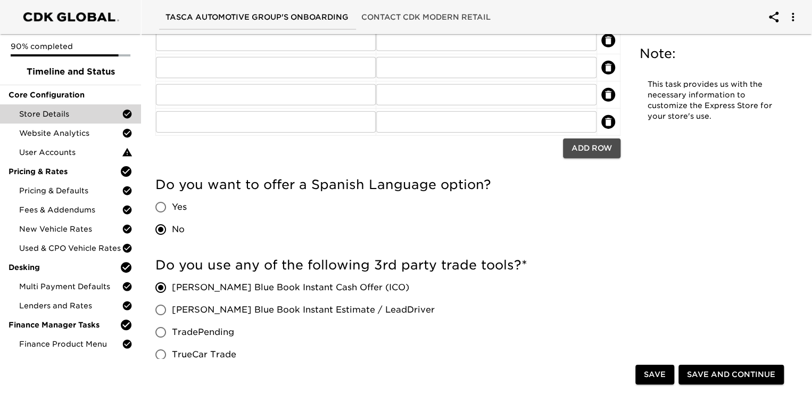
click at [594, 144] on span "Add Row" at bounding box center [591, 147] width 40 height 13
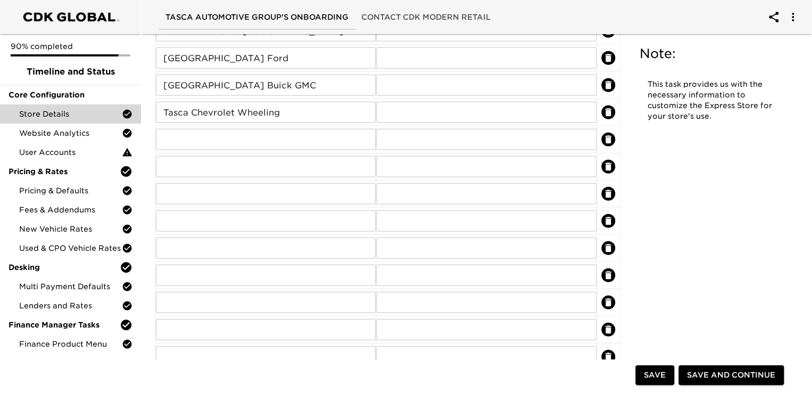
scroll to position [1414, 0]
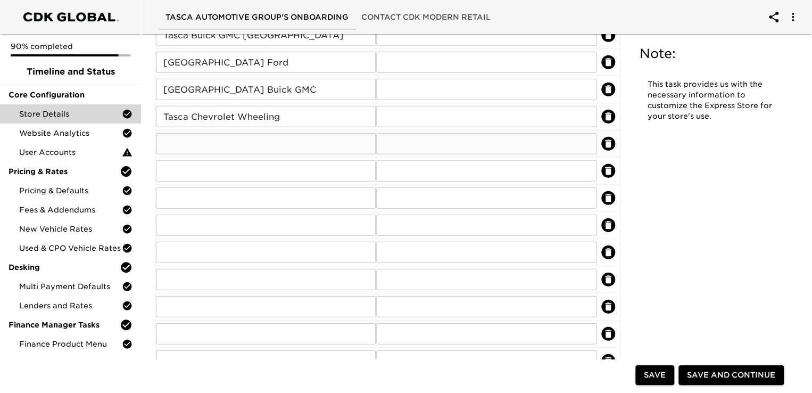
click at [203, 133] on input "text" at bounding box center [266, 143] width 220 height 21
click at [187, 142] on input "text" at bounding box center [266, 143] width 220 height 21
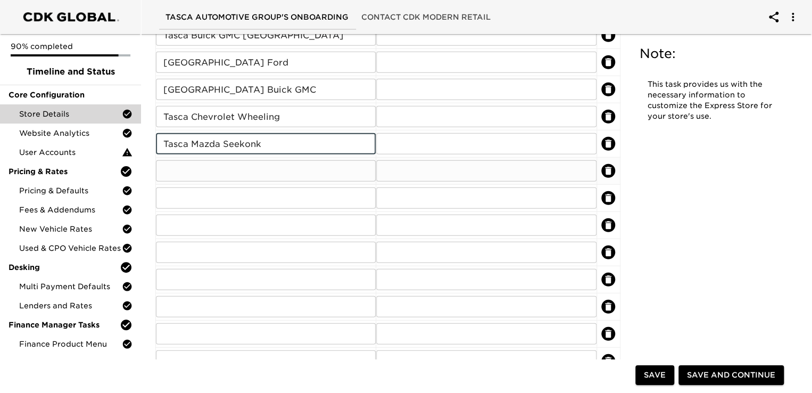
type input "Tasca Mazda Seekonk"
click at [206, 172] on input "text" at bounding box center [266, 170] width 220 height 21
click at [156, 162] on td "​" at bounding box center [266, 170] width 220 height 27
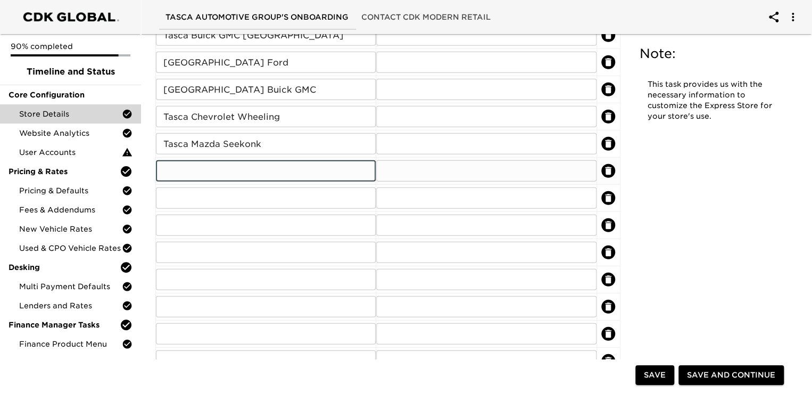
click at [162, 166] on input "text" at bounding box center [266, 170] width 220 height 21
type input "Tasca Buick GMC Clearwater"
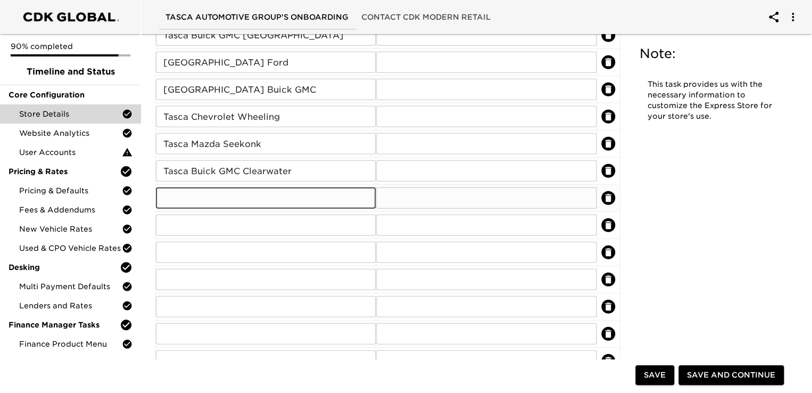
click at [171, 189] on input "text" at bounding box center [266, 197] width 220 height 21
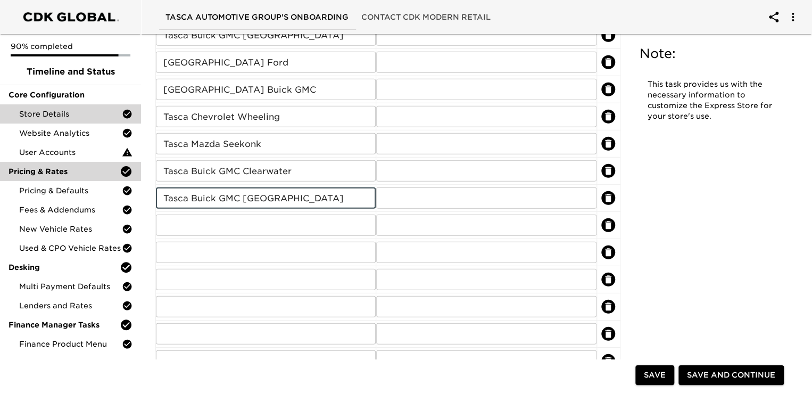
type input "Tasca Buick GMC [GEOGRAPHIC_DATA]"
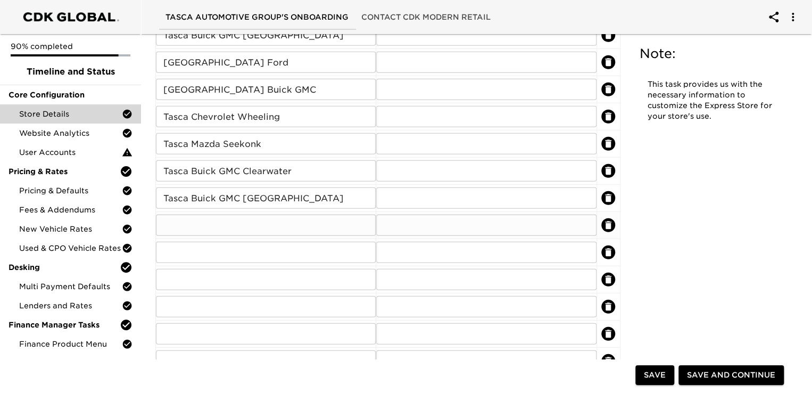
click at [170, 222] on input "text" at bounding box center [266, 224] width 220 height 21
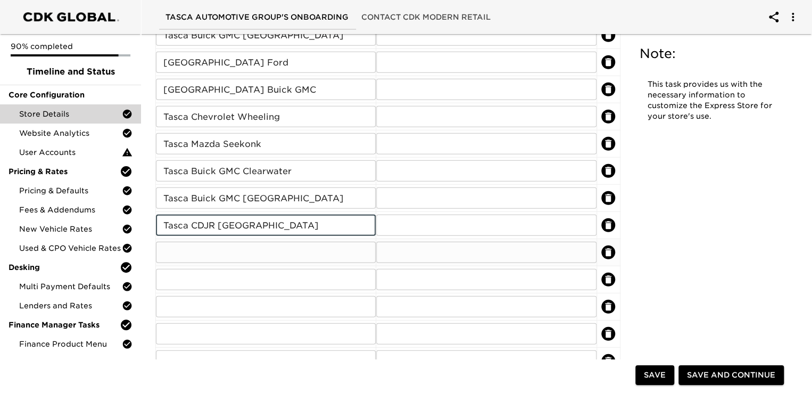
type input "Tasca CDJR [GEOGRAPHIC_DATA]"
click at [169, 247] on input "text" at bounding box center [266, 251] width 220 height 21
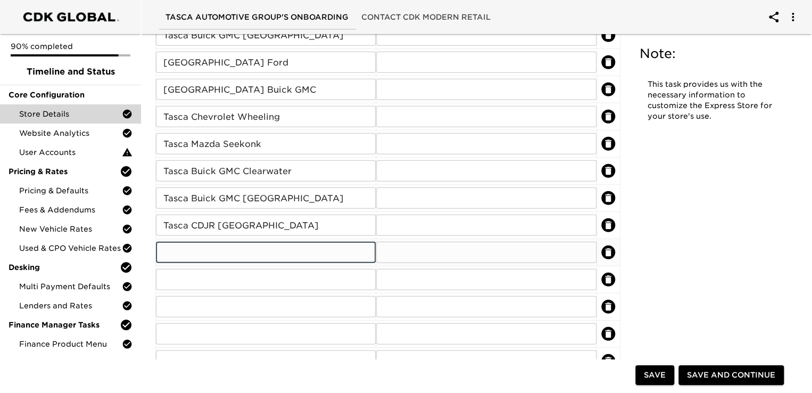
click at [183, 251] on input "text" at bounding box center [266, 251] width 220 height 21
type input "Tasca Ford [GEOGRAPHIC_DATA]"
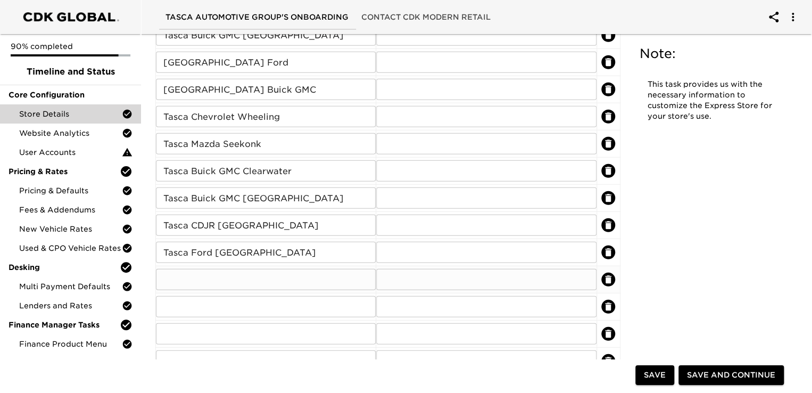
click at [180, 278] on input "text" at bounding box center [266, 279] width 220 height 21
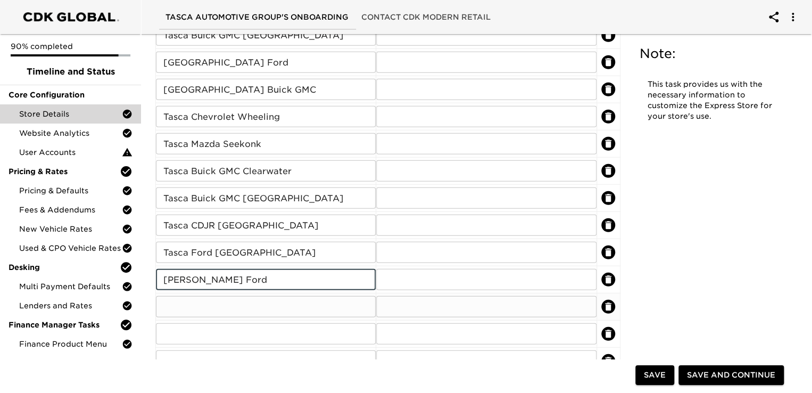
type input "[PERSON_NAME] Ford"
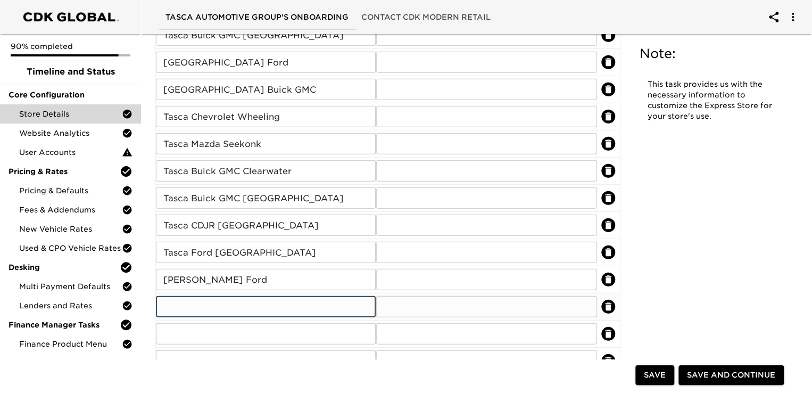
click at [189, 303] on input "text" at bounding box center [266, 306] width 220 height 21
click at [174, 305] on input "text" at bounding box center [266, 306] width 220 height 21
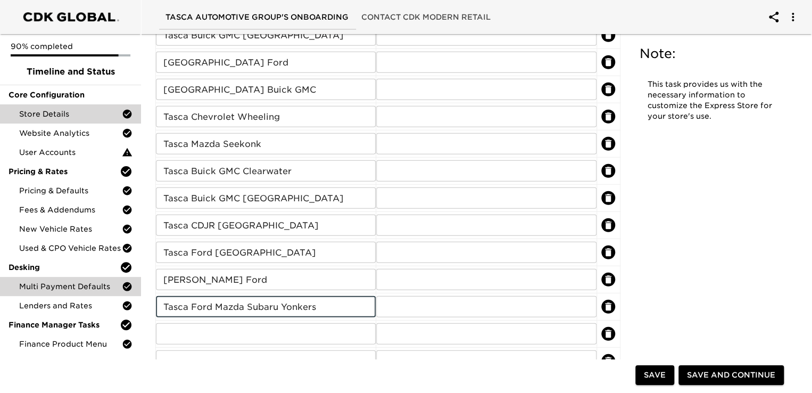
type input "Tasca Ford Mazda Subaru Yonkers"
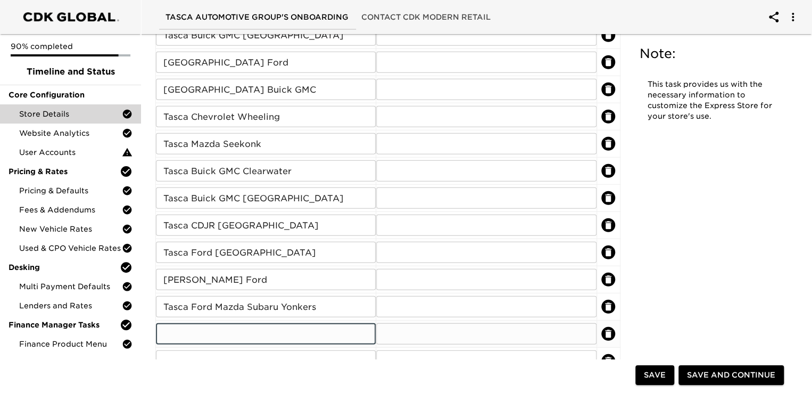
click at [180, 323] on input "text" at bounding box center [266, 333] width 220 height 21
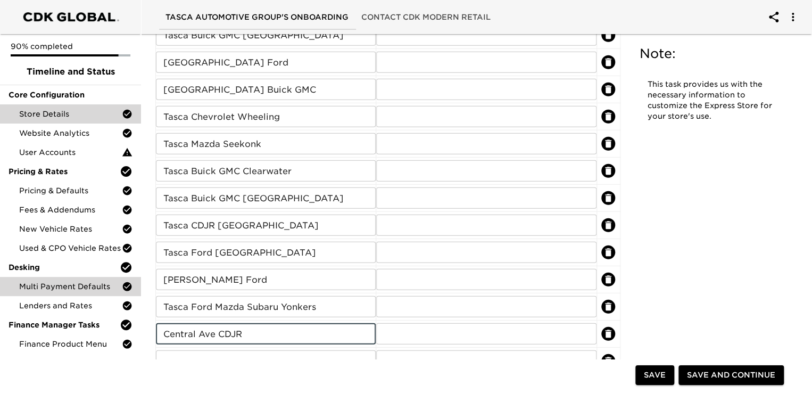
type input "Central Ave CDJR"
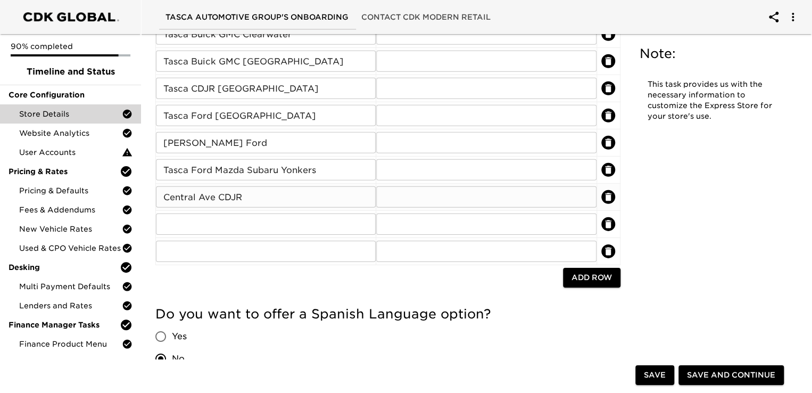
scroll to position [1574, 0]
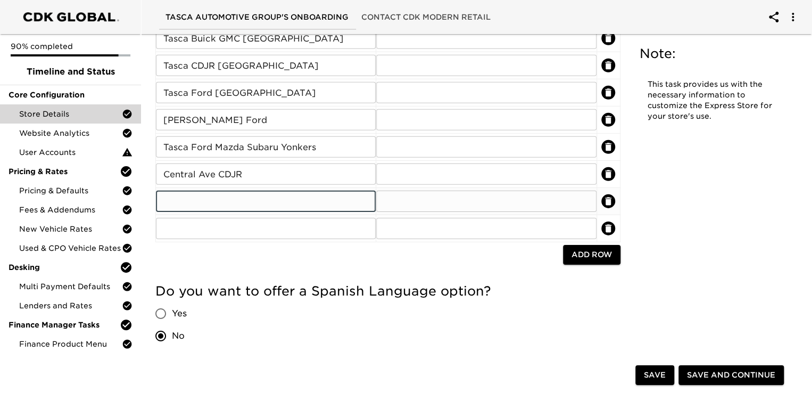
click at [172, 196] on input "text" at bounding box center [266, 200] width 220 height 21
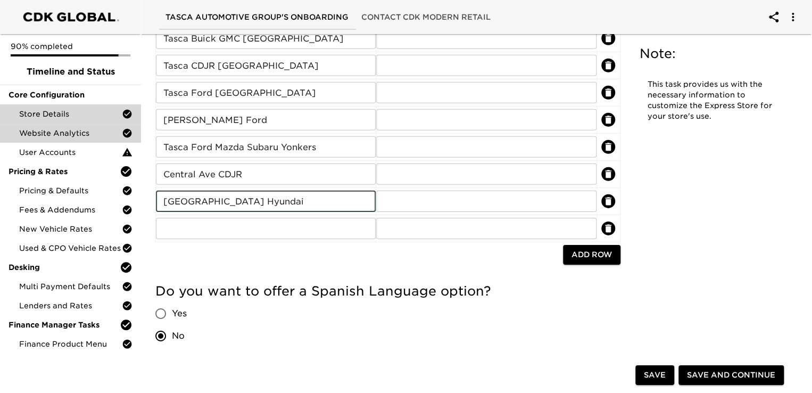
type input "[GEOGRAPHIC_DATA] Hyundai"
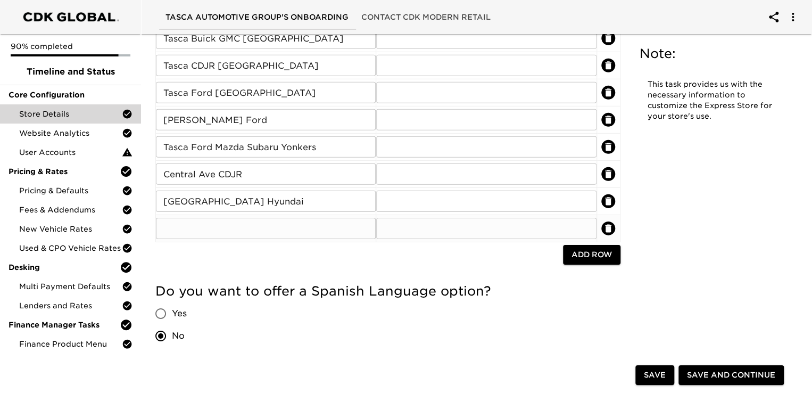
click at [176, 226] on input "text" at bounding box center [266, 228] width 220 height 21
type input "K"
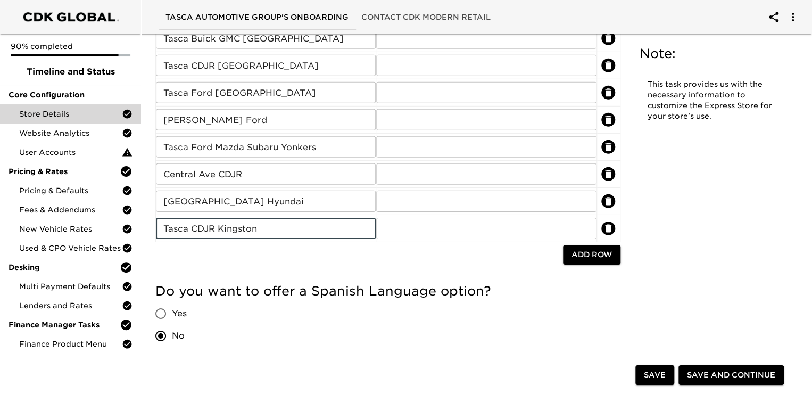
type input "Tasca CDJR Kingston"
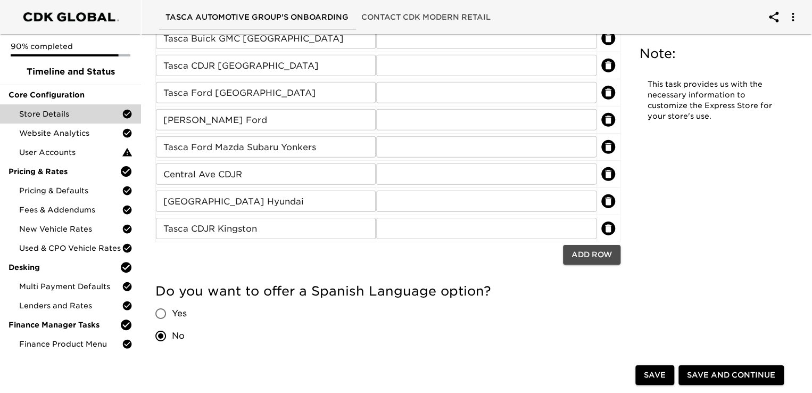
click at [594, 249] on span "Add Row" at bounding box center [591, 254] width 40 height 13
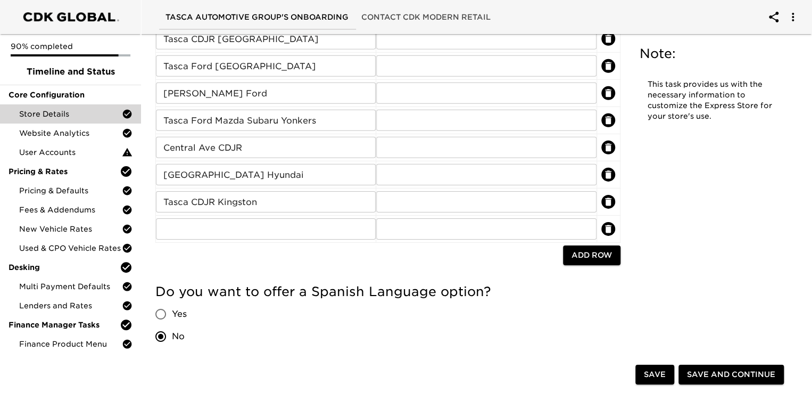
click at [594, 249] on span "Add Row" at bounding box center [591, 254] width 40 height 13
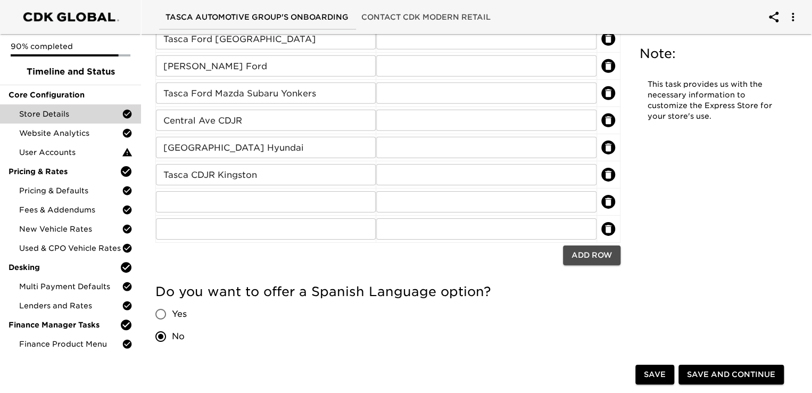
click at [594, 249] on span "Add Row" at bounding box center [591, 254] width 40 height 13
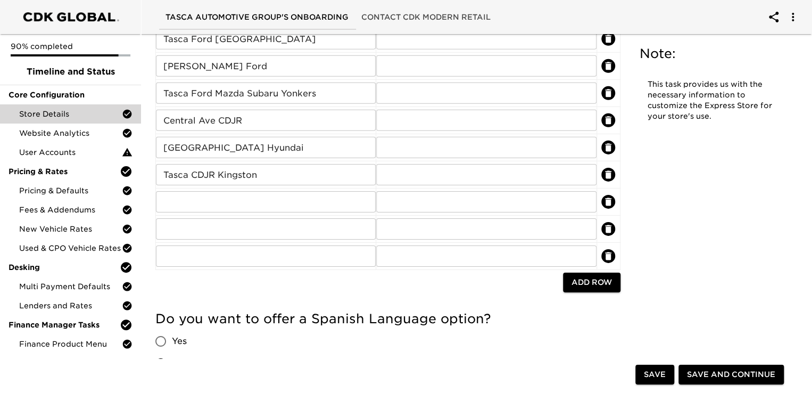
scroll to position [1655, 0]
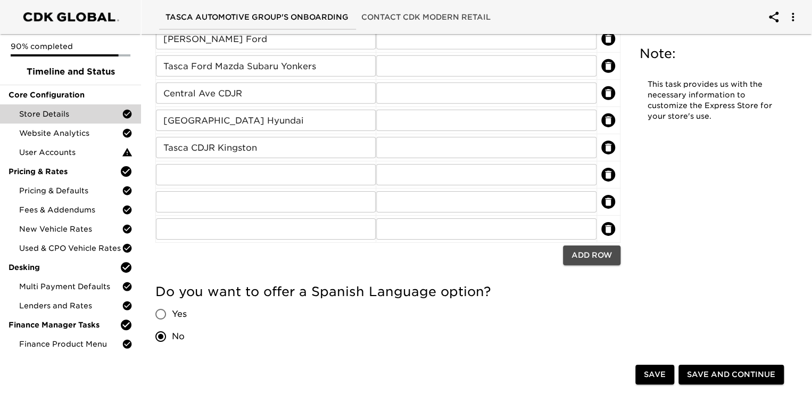
click at [594, 249] on span "Add Row" at bounding box center [591, 254] width 40 height 13
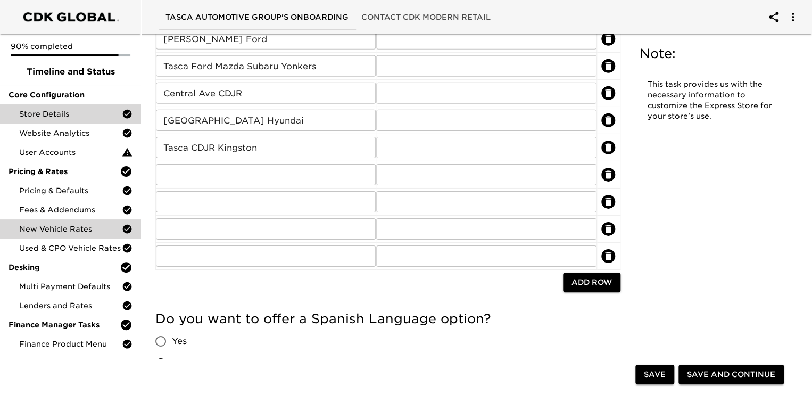
scroll to position [1682, 0]
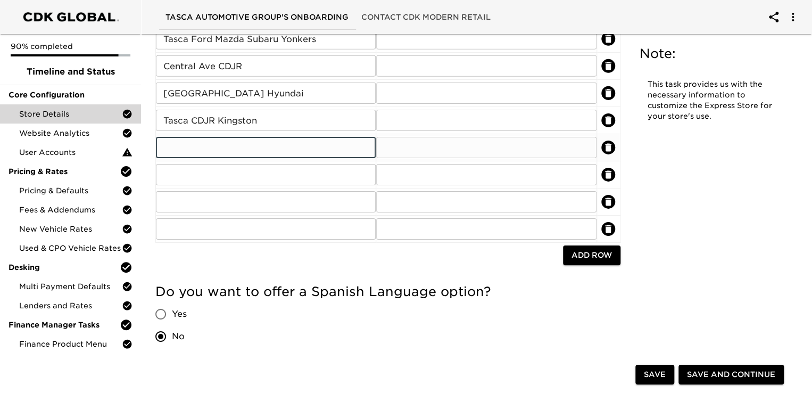
click at [177, 140] on input "text" at bounding box center [266, 147] width 220 height 21
type input "Scarsdale Ford"
click at [167, 172] on input "text" at bounding box center [266, 174] width 220 height 21
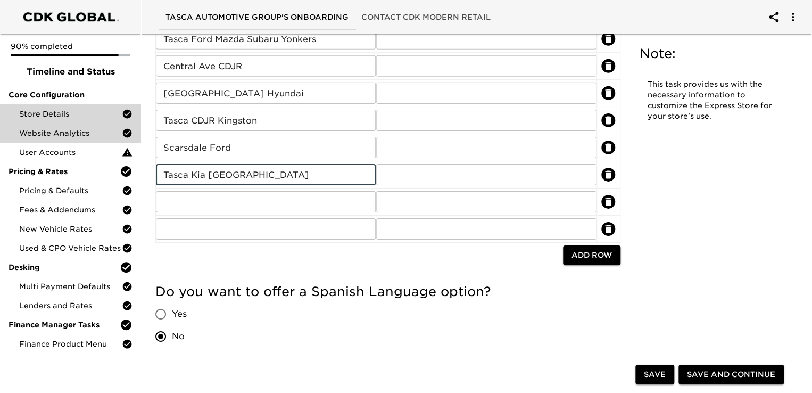
type input "Tasca Kia [GEOGRAPHIC_DATA]"
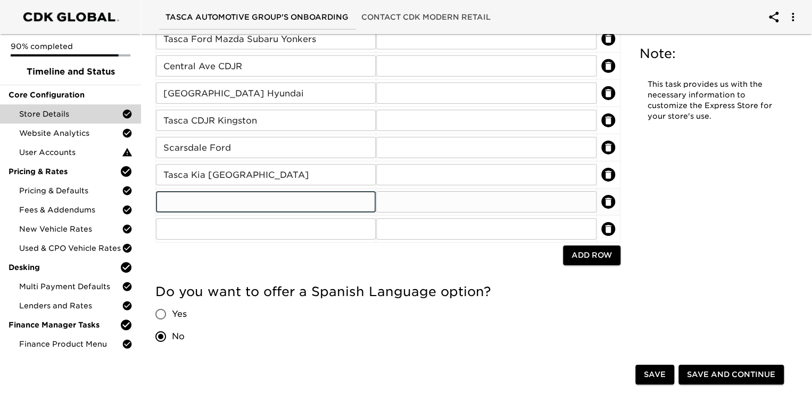
click at [186, 200] on input "text" at bounding box center [266, 201] width 220 height 21
type input "W"
type input "Tasca White Plains VW"
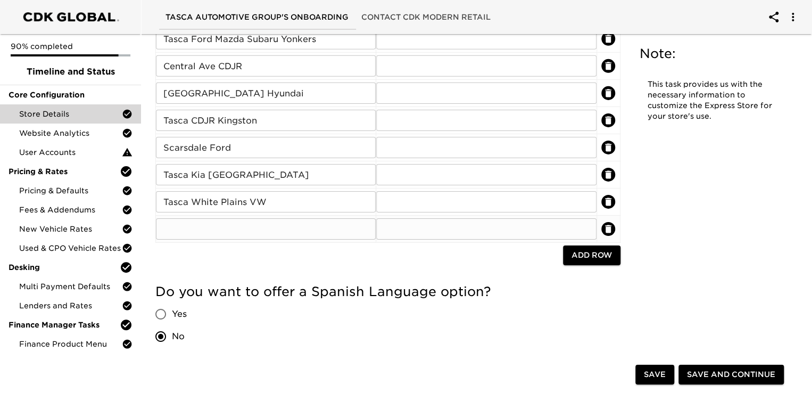
click at [180, 228] on input "text" at bounding box center [266, 228] width 220 height 21
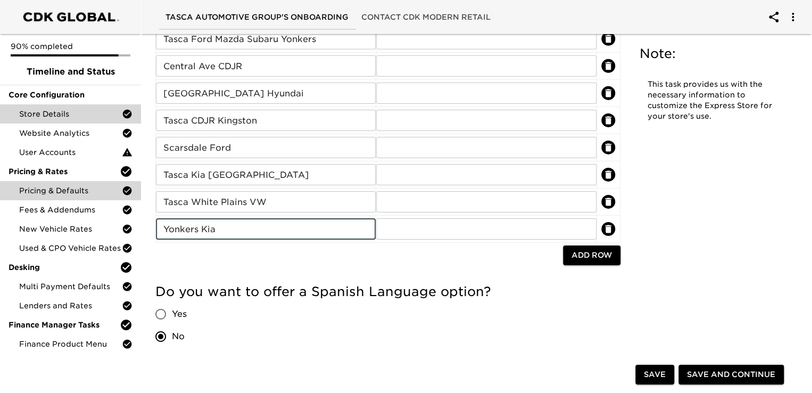
type input "Yonkers Kia"
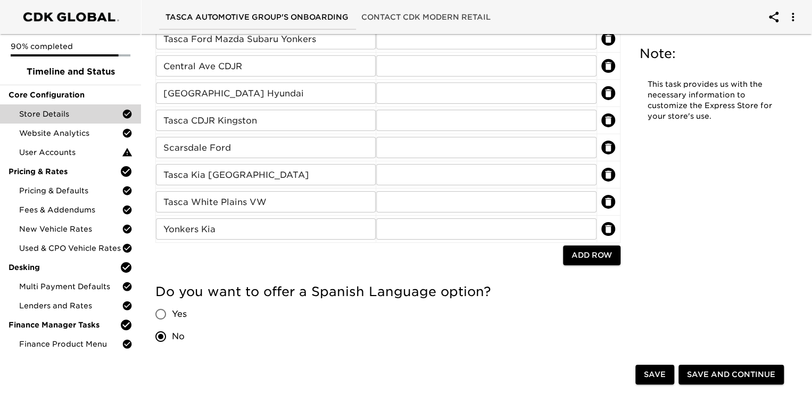
click at [585, 258] on button "Add Row" at bounding box center [591, 255] width 57 height 20
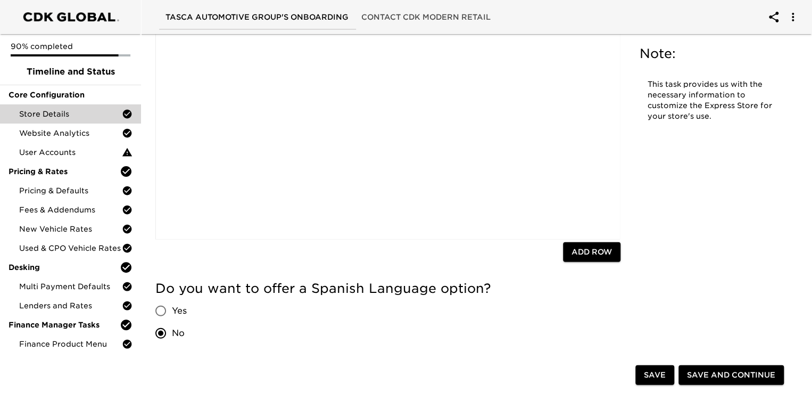
scroll to position [568, 0]
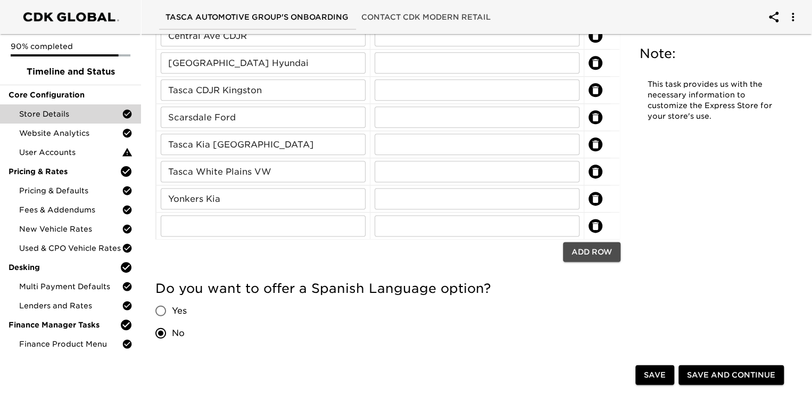
click at [585, 254] on span "Add Row" at bounding box center [591, 251] width 40 height 13
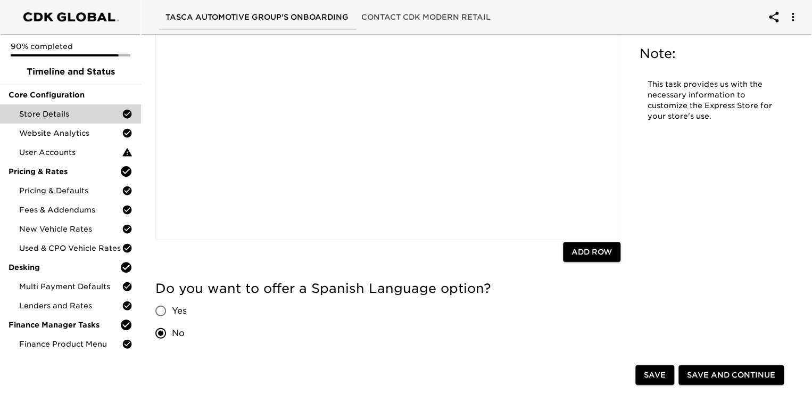
scroll to position [595, 0]
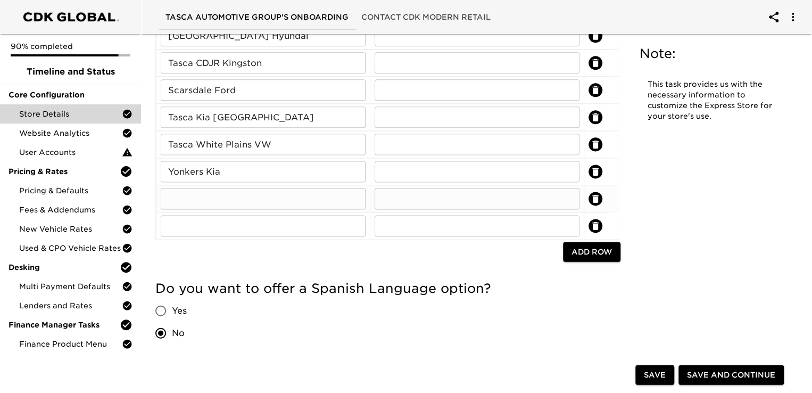
click at [195, 192] on input "text" at bounding box center [263, 198] width 205 height 21
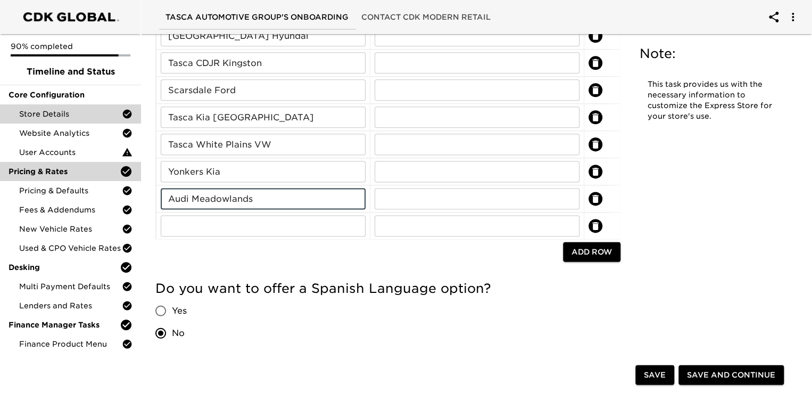
type input "Audi Meadowlands"
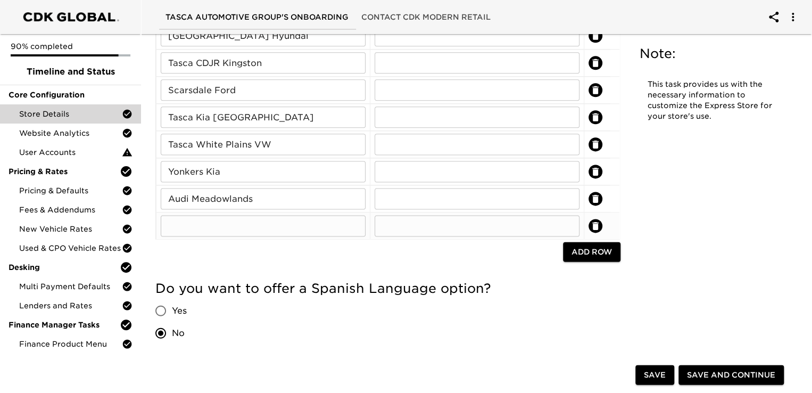
click at [181, 224] on input "text" at bounding box center [263, 225] width 205 height 21
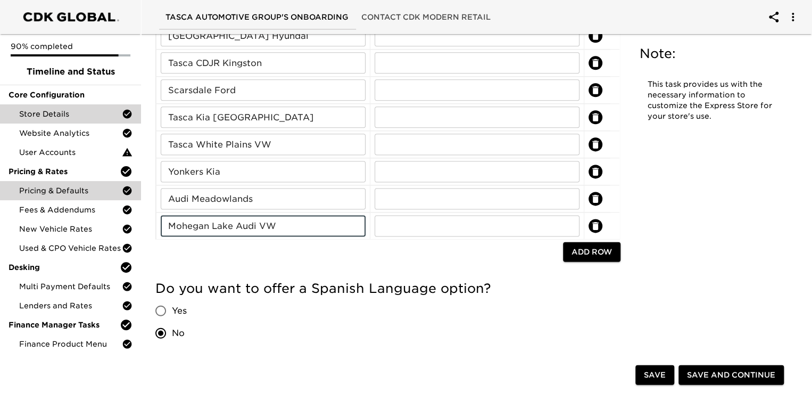
type input "Mohegan Lake Audi VW"
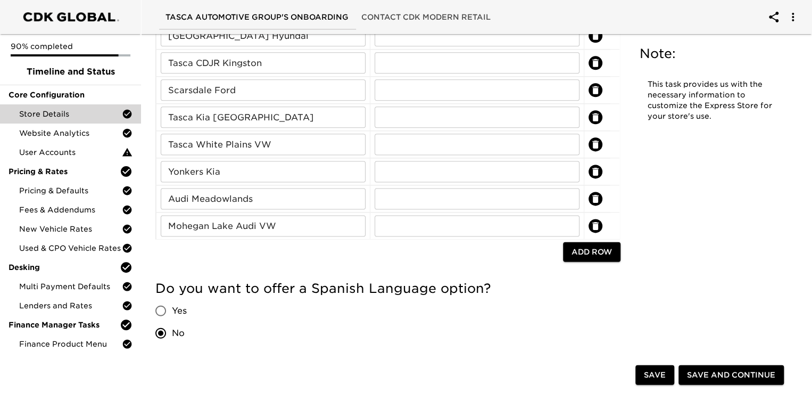
click at [607, 255] on span "Add Row" at bounding box center [591, 251] width 40 height 13
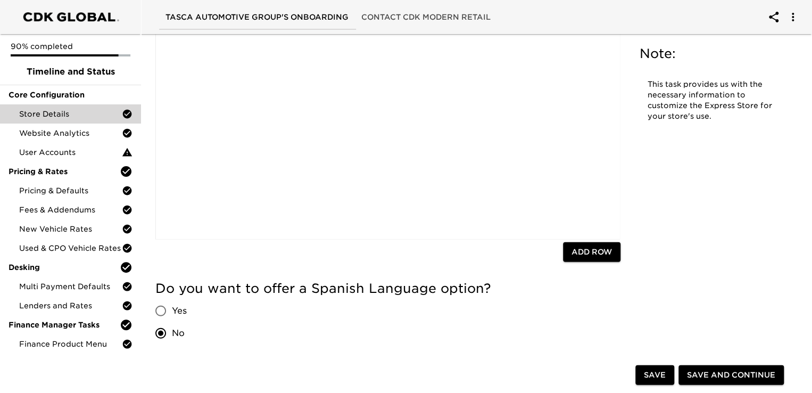
scroll to position [621, 0]
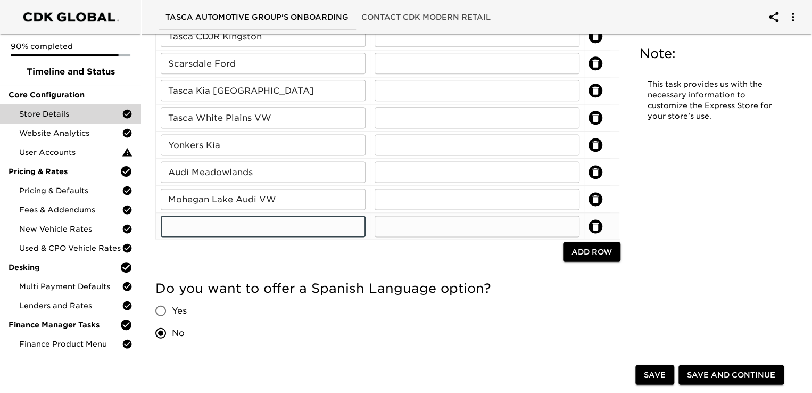
click at [206, 231] on input "text" at bounding box center [263, 226] width 205 height 21
type input "South Shore Kia"
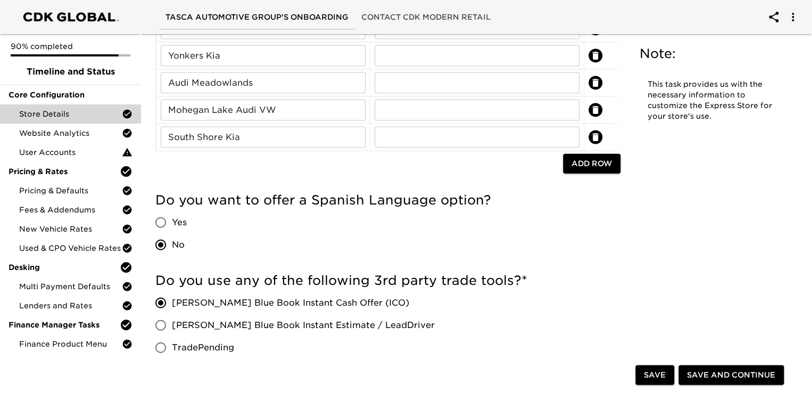
scroll to position [1252, 0]
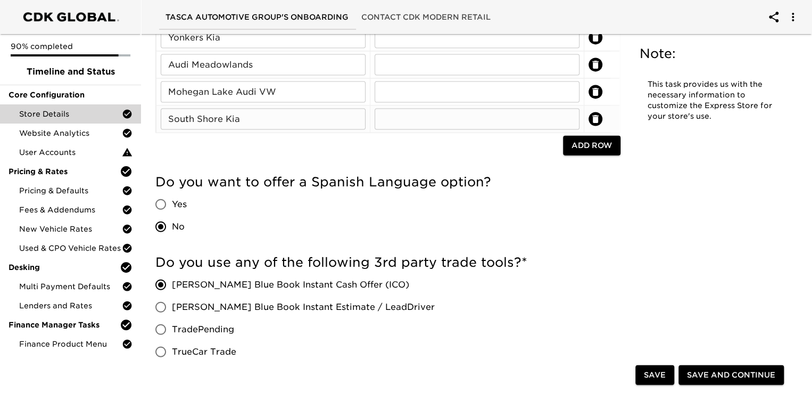
click at [168, 113] on input "South Shore Kia" at bounding box center [263, 119] width 205 height 21
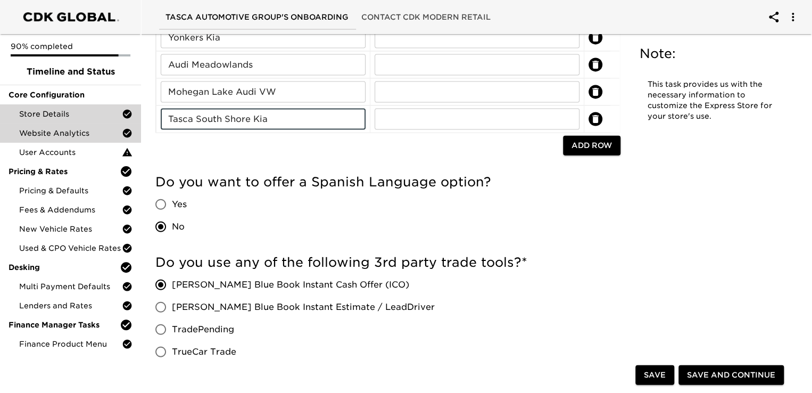
type input "Tasca South Shore Kia"
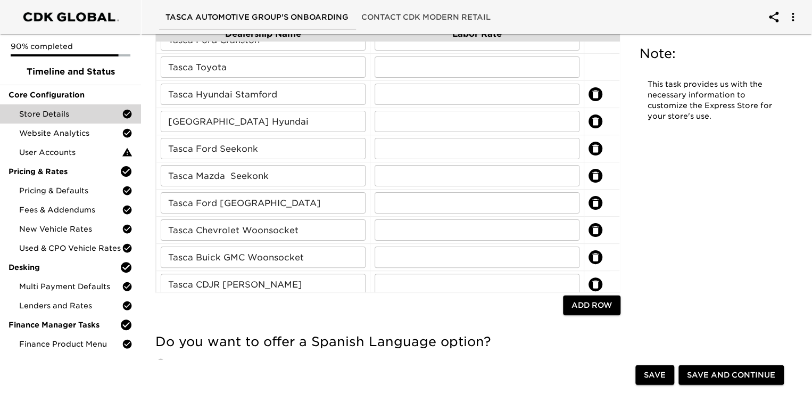
scroll to position [0, 0]
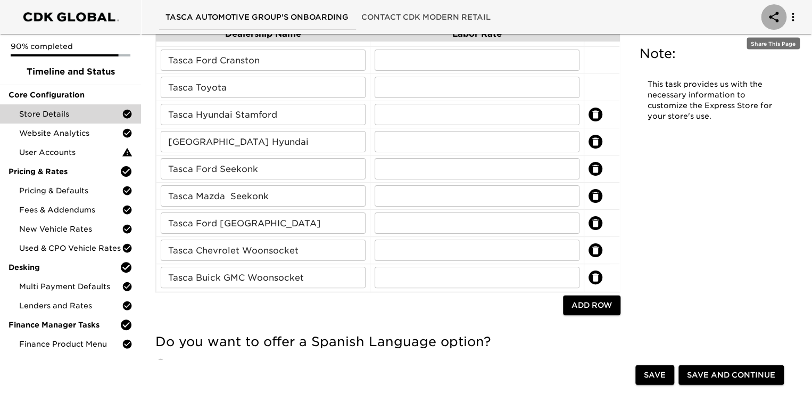
click at [776, 21] on icon "account of current user" at bounding box center [774, 17] width 10 height 11
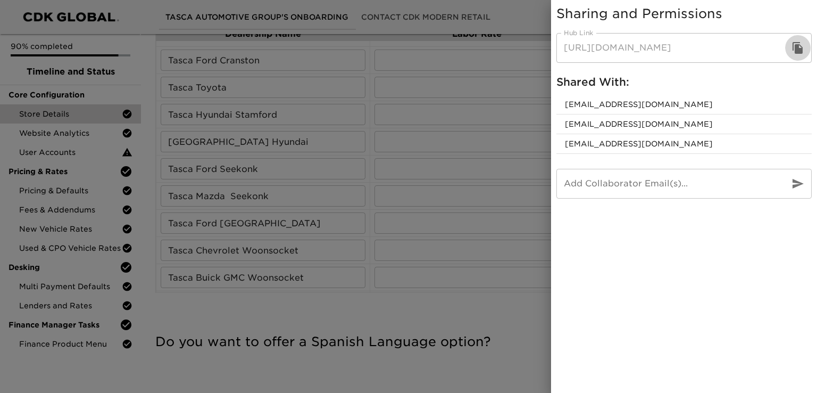
click at [795, 45] on icon "button" at bounding box center [798, 48] width 10 height 12
click at [587, 192] on input "email" at bounding box center [668, 184] width 224 height 30
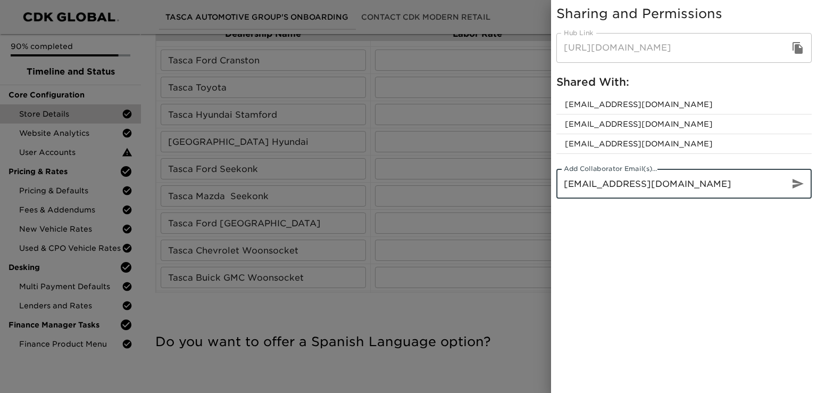
type input "[EMAIL_ADDRESS][DOMAIN_NAME]"
click at [799, 184] on icon "button" at bounding box center [798, 184] width 11 height 10
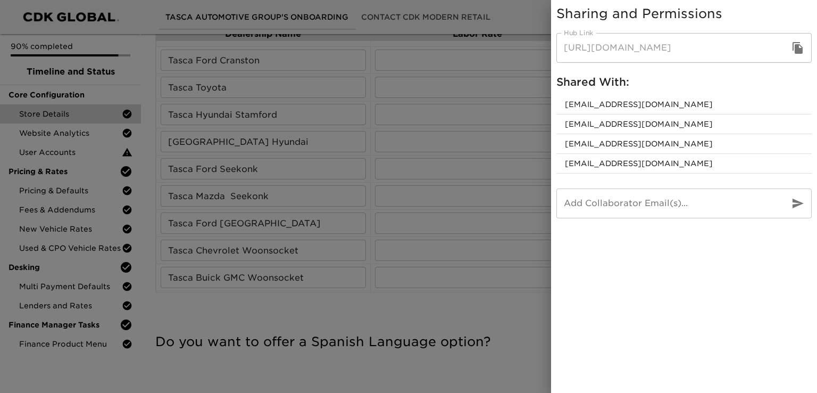
click at [527, 301] on div at bounding box center [408, 196] width 817 height 393
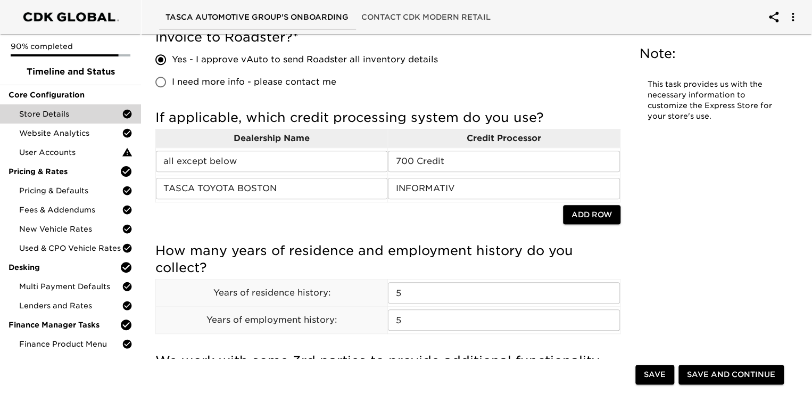
scroll to position [241, 0]
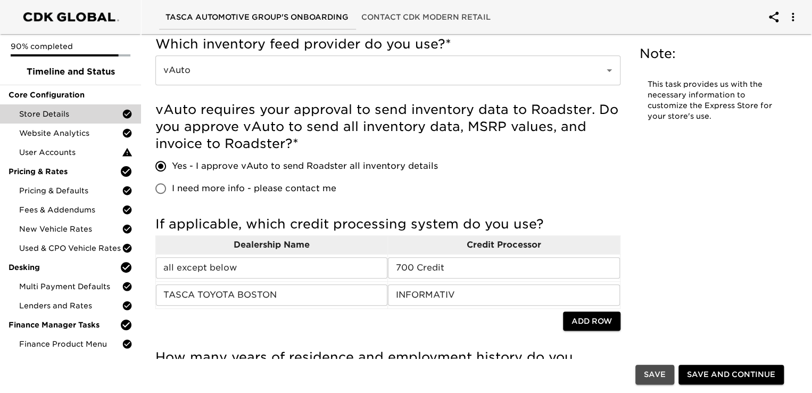
click at [662, 375] on span "Save" at bounding box center [655, 374] width 22 height 13
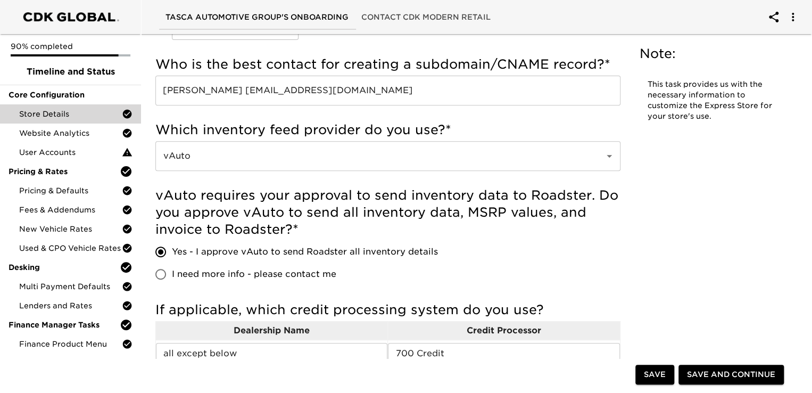
scroll to position [135, 0]
